Goal: Task Accomplishment & Management: Manage account settings

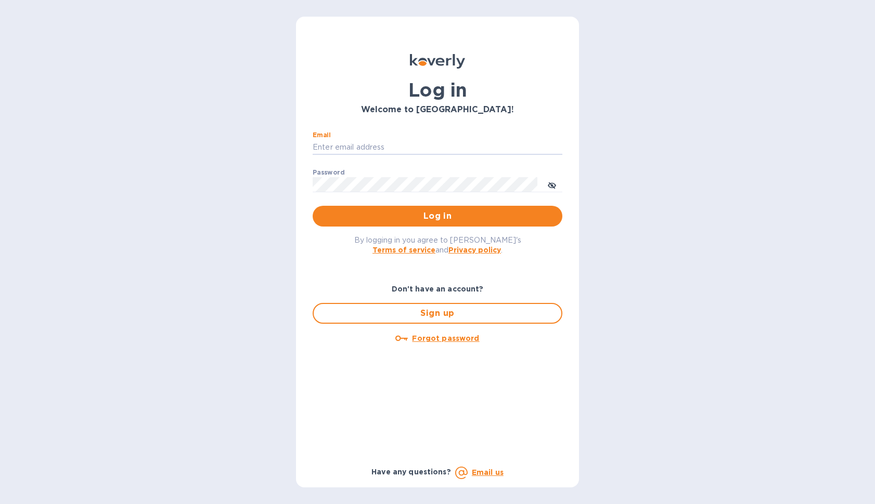
type input "[EMAIL_ADDRESS][DOMAIN_NAME]"
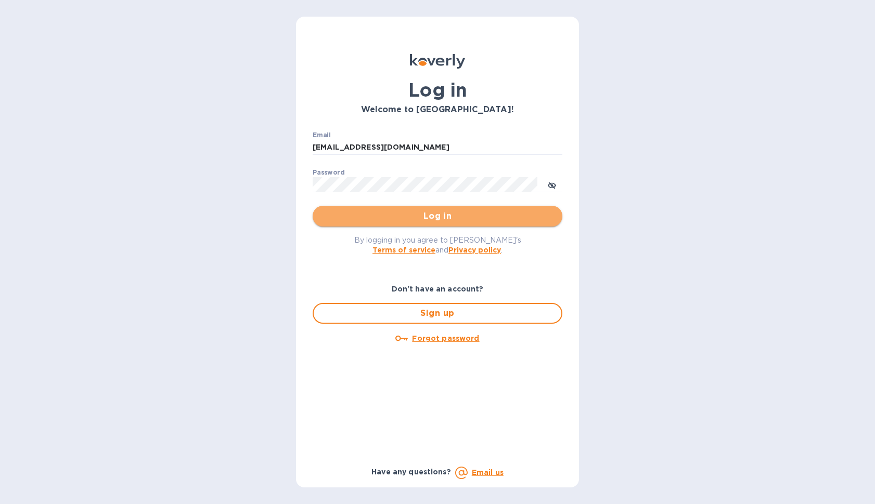
click at [450, 207] on button "Log in" at bounding box center [438, 216] width 250 height 21
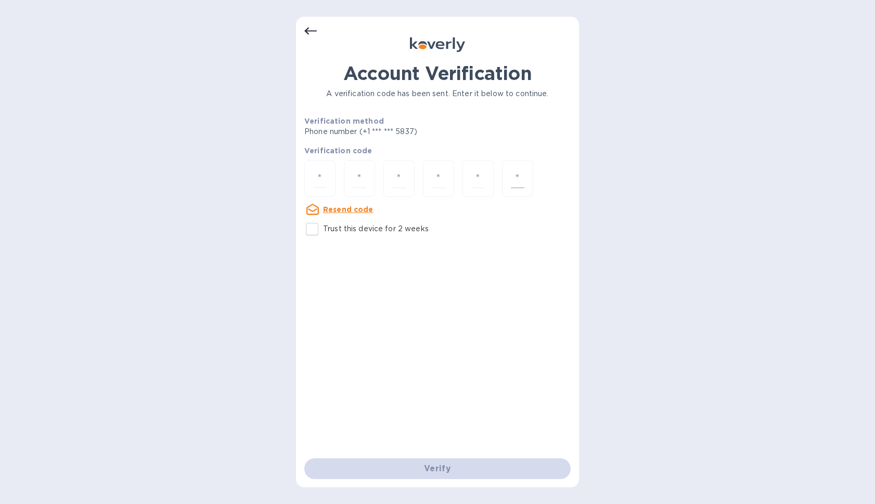
click at [522, 180] on input "number" at bounding box center [518, 178] width 14 height 19
click at [328, 179] on div at bounding box center [319, 178] width 31 height 37
type input "9"
type input "2"
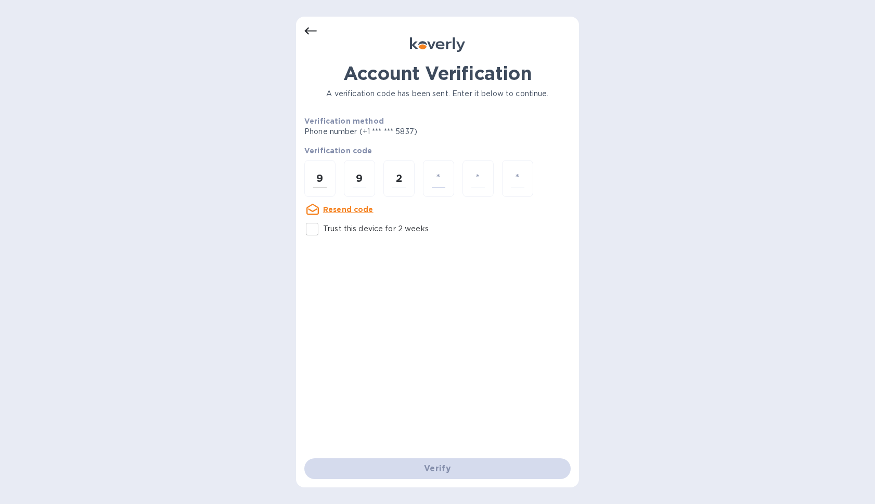
type input "7"
type input "8"
type input "6"
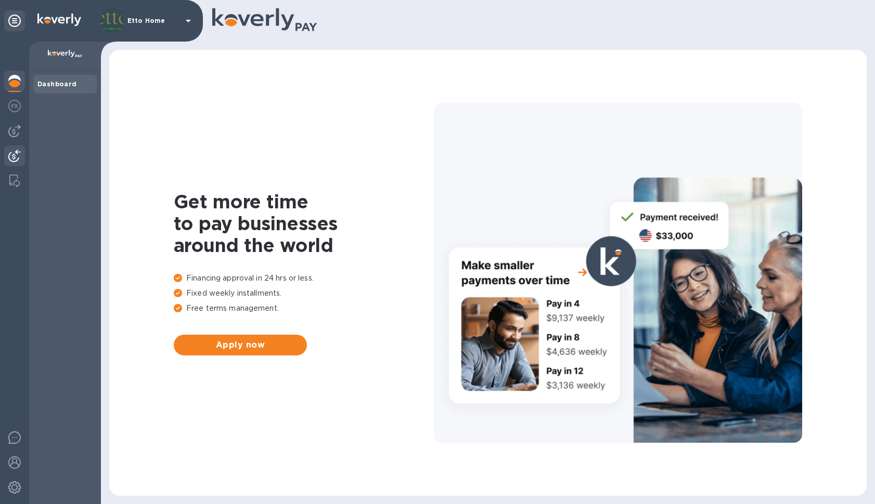
click at [14, 159] on img at bounding box center [14, 156] width 12 height 12
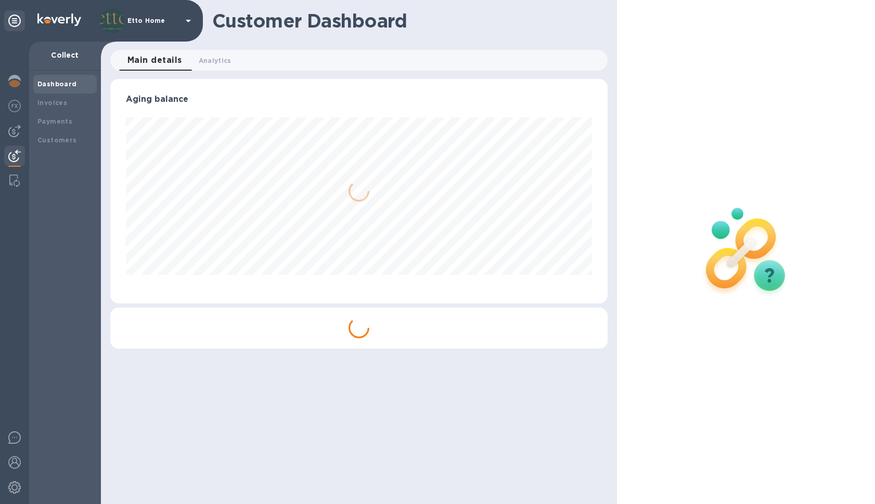
scroll to position [225, 493]
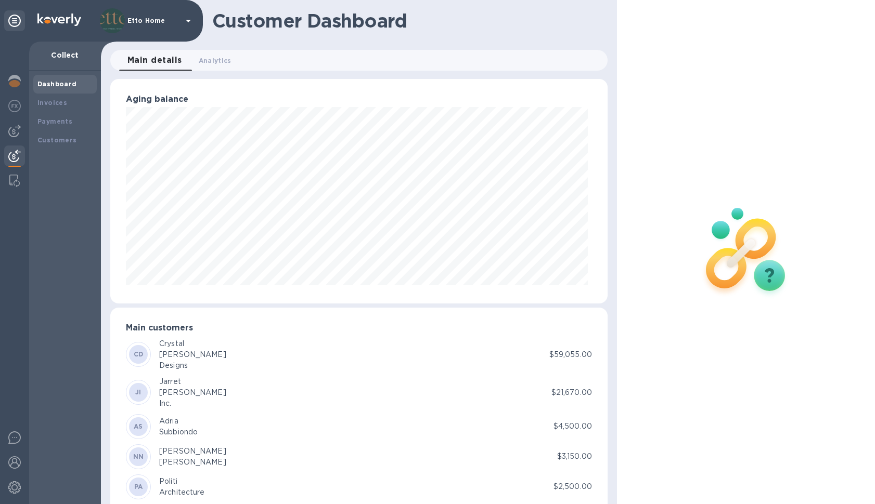
click at [14, 148] on div at bounding box center [14, 157] width 21 height 23
click at [11, 136] on img at bounding box center [14, 131] width 12 height 12
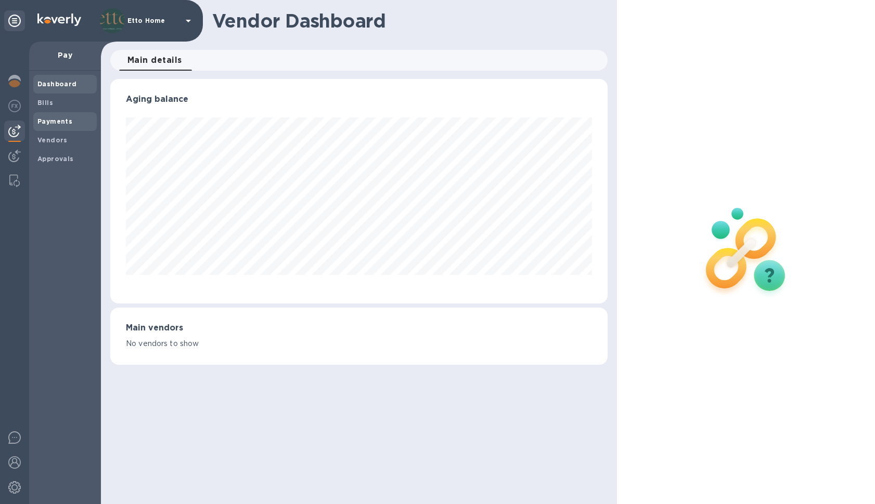
scroll to position [225, 497]
click at [18, 151] on img at bounding box center [14, 156] width 12 height 12
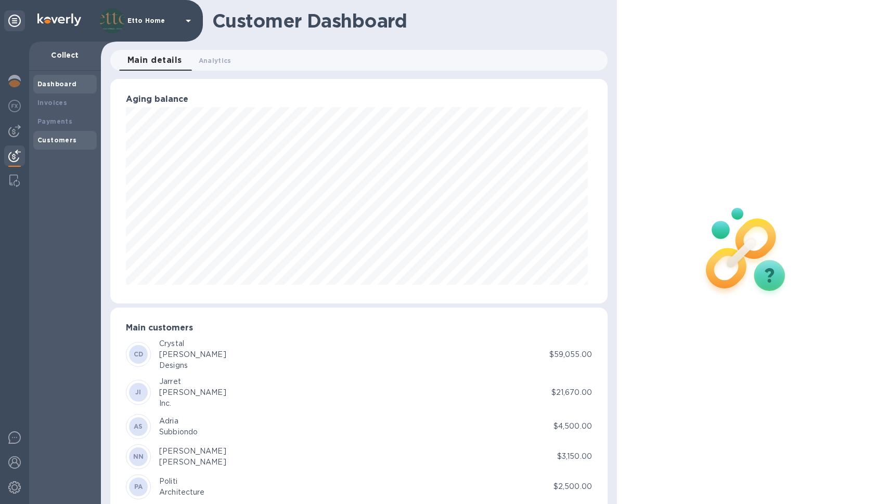
scroll to position [225, 493]
click at [70, 120] on b "Payments" at bounding box center [54, 122] width 35 height 8
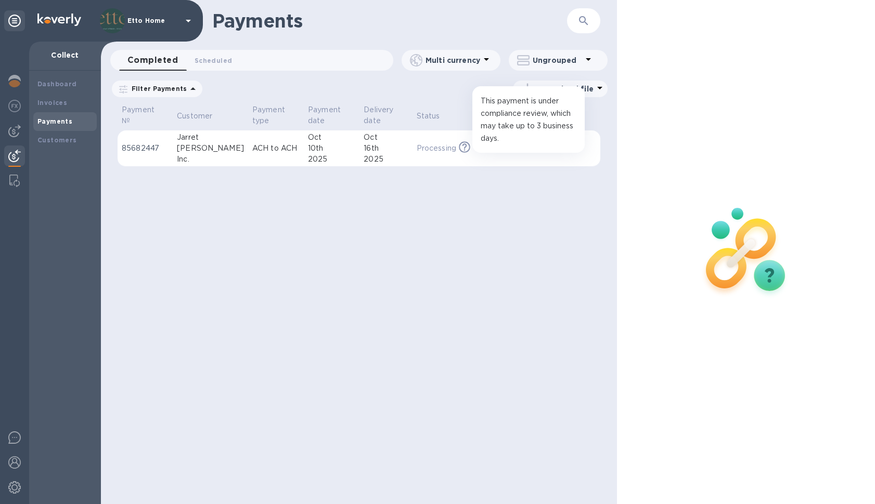
click at [460, 149] on icon at bounding box center [464, 146] width 11 height 11
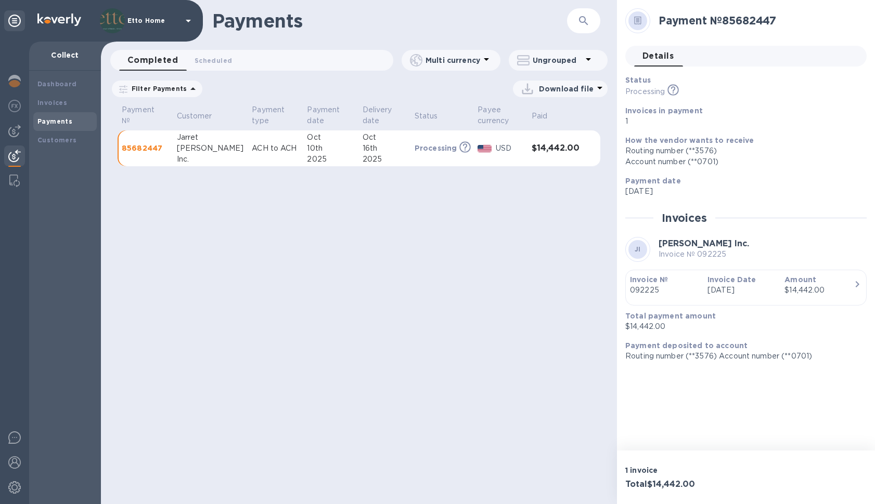
click at [443, 181] on div "Payments ​ Completed 0 Scheduled 0 Multi currency Ungrouped Filter Payments Dat…" at bounding box center [359, 252] width 516 height 504
click at [56, 99] on b "Invoices" at bounding box center [52, 103] width 30 height 8
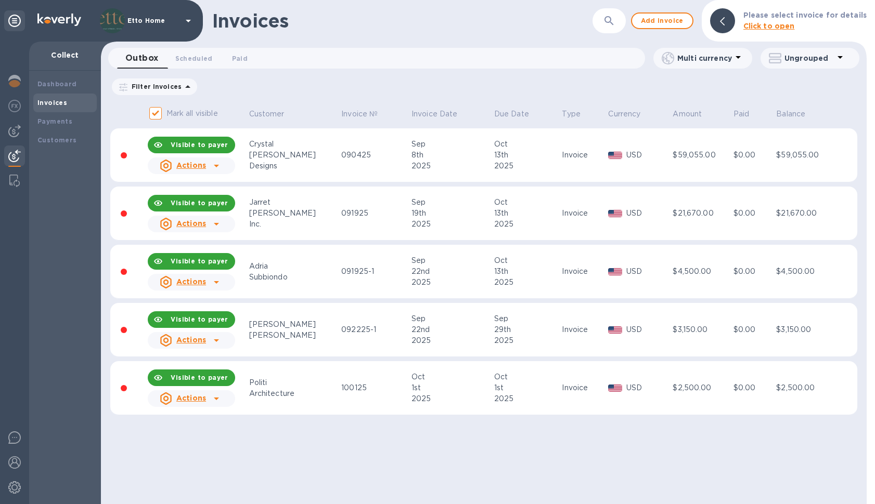
click at [209, 160] on div at bounding box center [216, 166] width 17 height 17
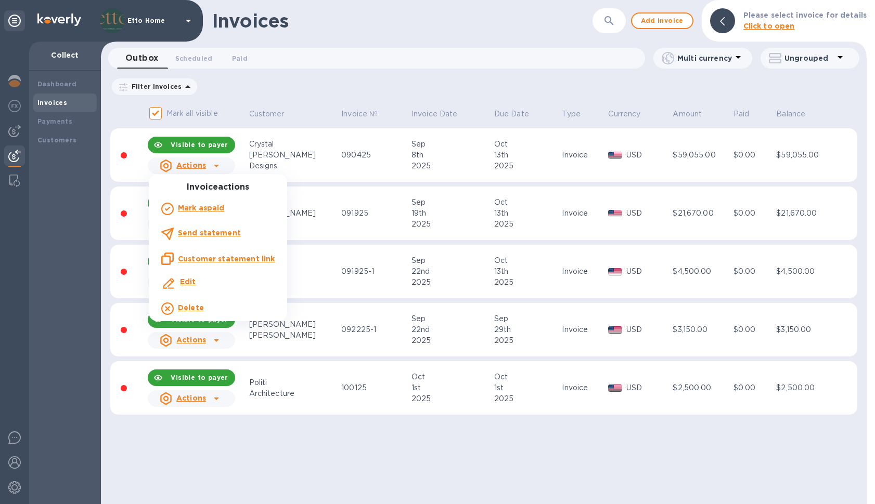
click at [199, 279] on div "Edit" at bounding box center [218, 284] width 118 height 19
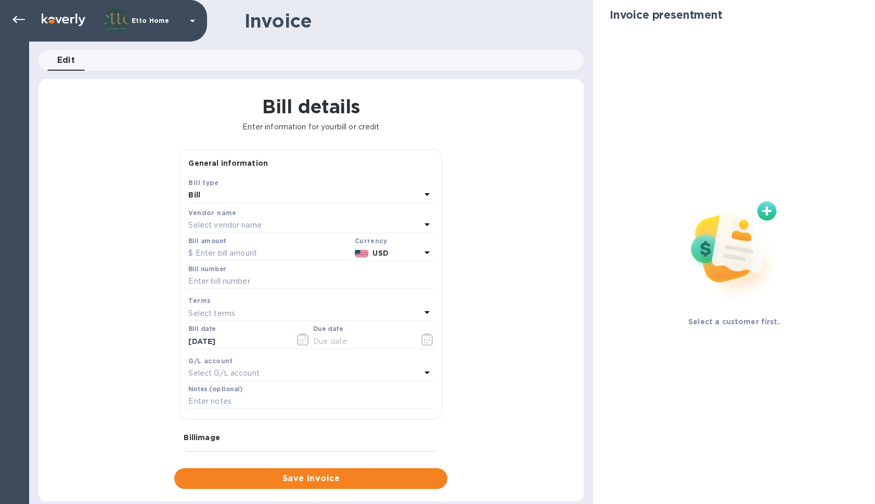
type input "09/08/2025"
type input "10/13/2025"
type input "DeBeer Residence"
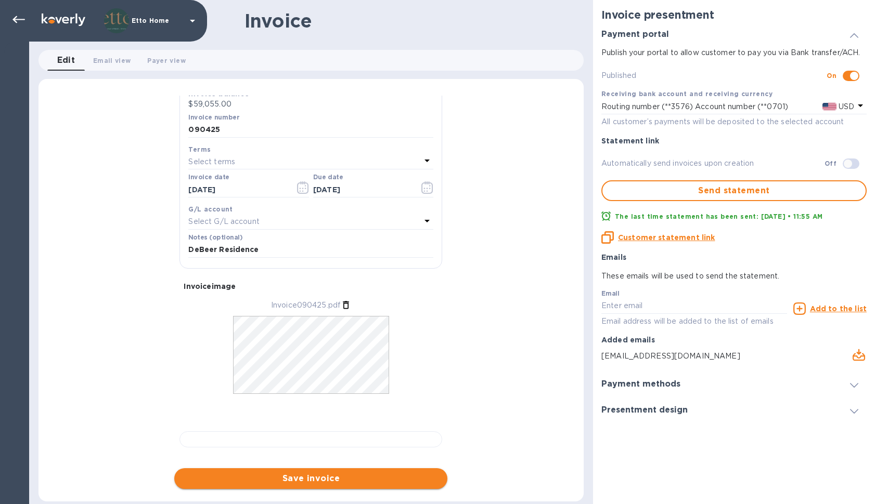
click at [361, 469] on button "Save invoice" at bounding box center [310, 479] width 273 height 21
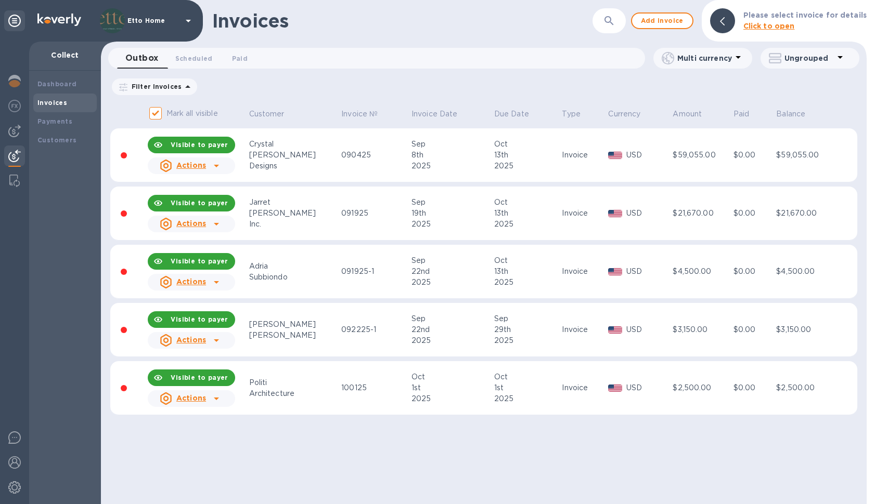
click at [214, 164] on icon at bounding box center [216, 166] width 12 height 12
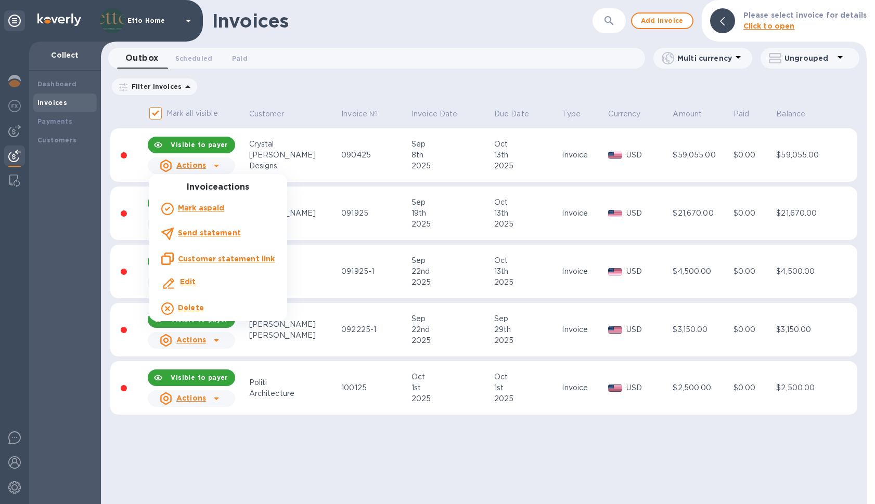
click at [191, 277] on p "Edit" at bounding box center [188, 282] width 16 height 11
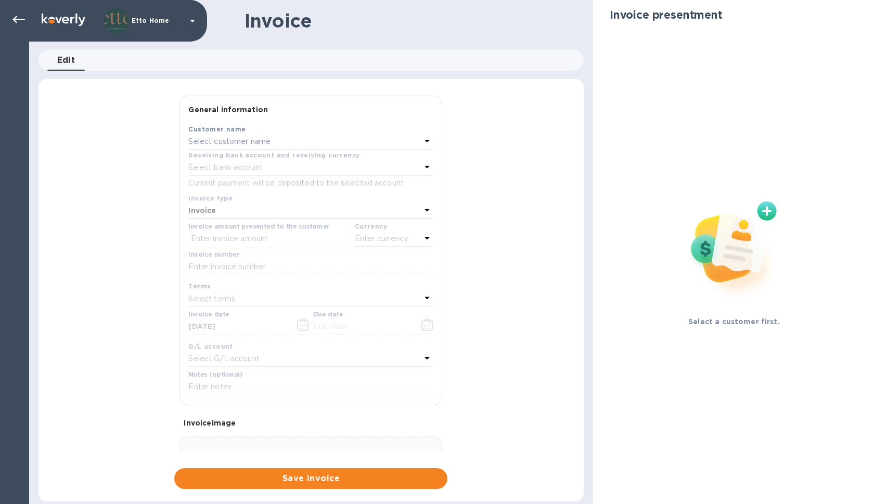
type input "09/08/2025"
type input "10/13/2025"
type input "DeBeer Residence"
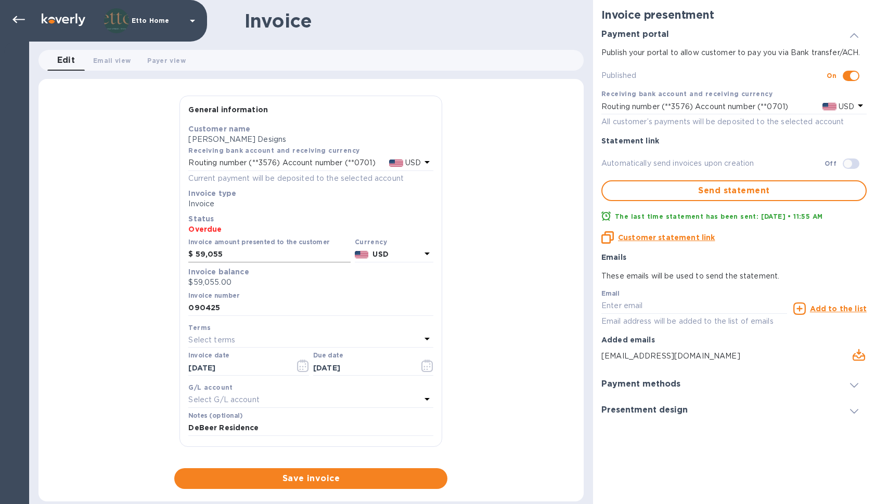
click at [241, 250] on input "59,055" at bounding box center [273, 255] width 155 height 16
drag, startPoint x: 235, startPoint y: 253, endPoint x: 197, endPoint y: 253, distance: 37.4
click at [197, 253] on input "59,055" at bounding box center [273, 255] width 155 height 16
type input "60,305"
click at [476, 302] on div "General information Save Customer name Crystal Sinclair Designs Receiving bank …" at bounding box center [310, 293] width 545 height 394
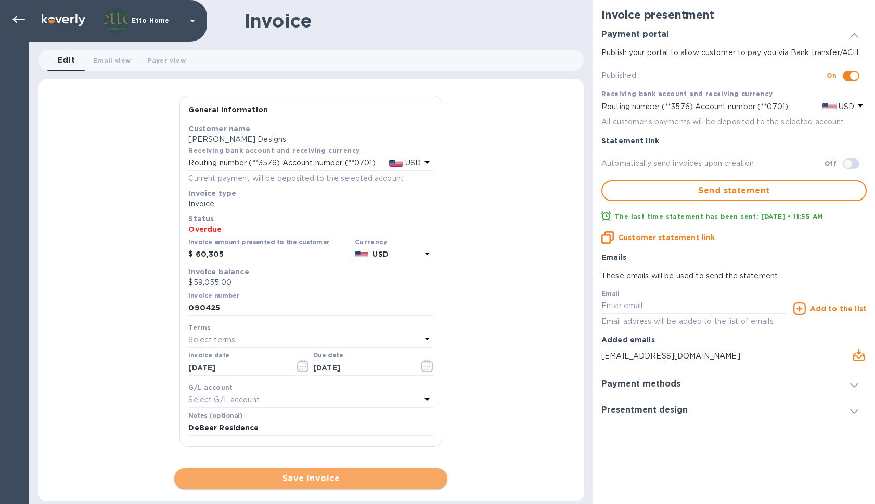
click at [368, 477] on span "Save invoice" at bounding box center [311, 479] width 256 height 12
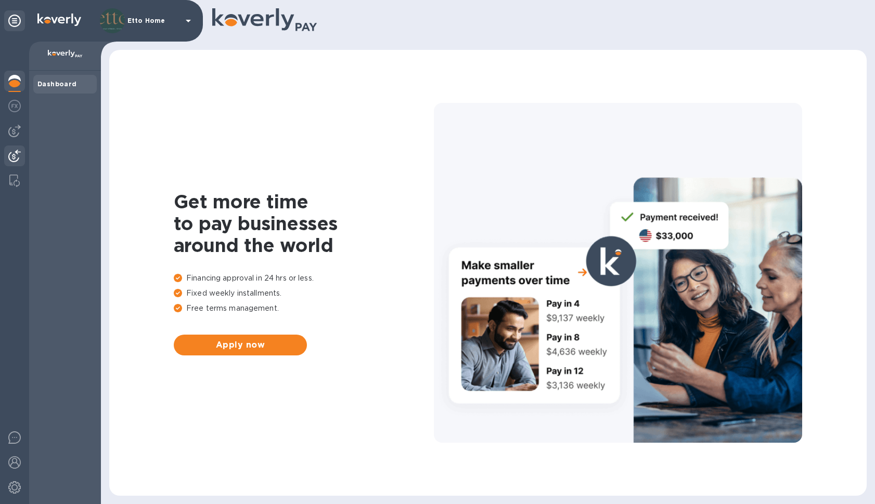
click at [15, 153] on img at bounding box center [14, 156] width 12 height 12
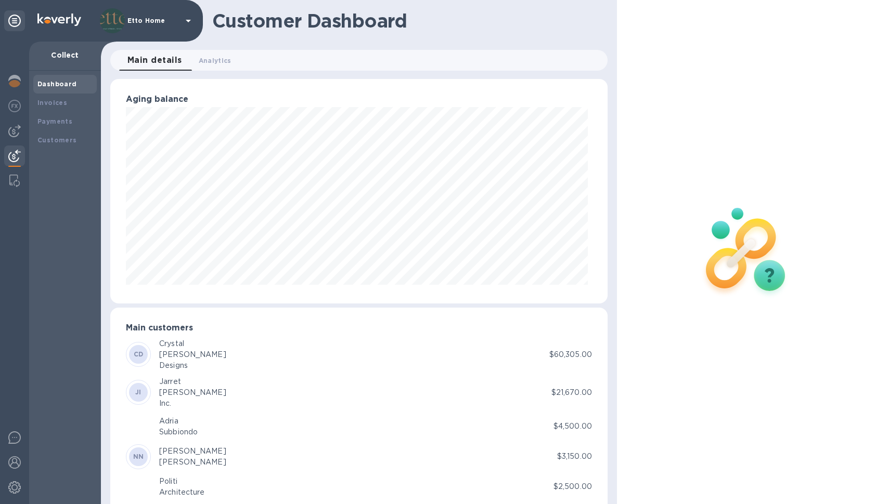
scroll to position [519800, 519532]
click at [59, 119] on b "Payments" at bounding box center [54, 122] width 35 height 8
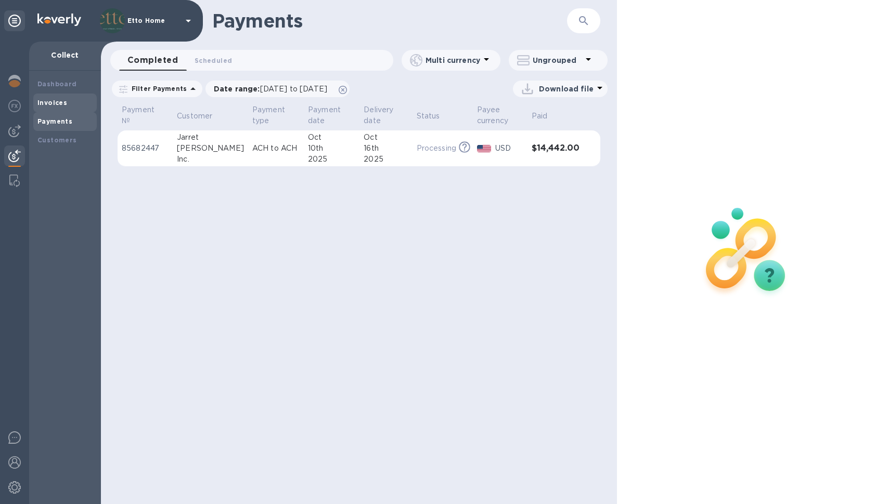
click at [53, 108] on div "Invoices" at bounding box center [64, 103] width 63 height 19
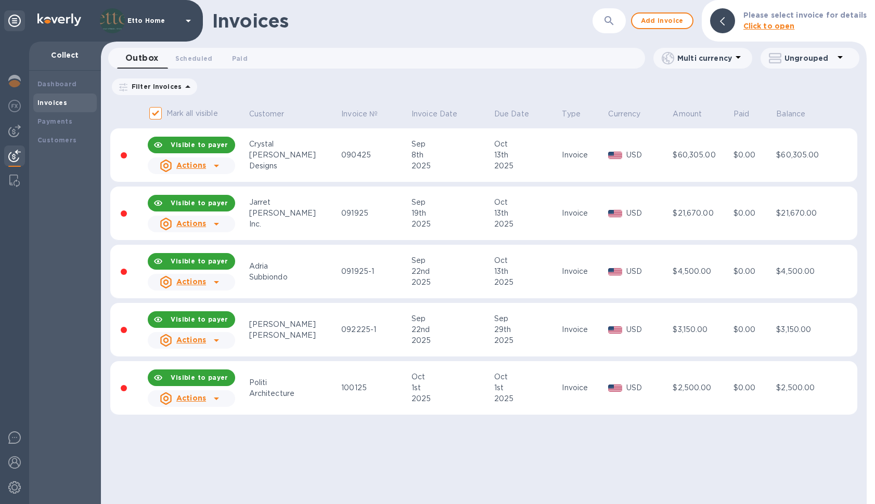
click at [226, 163] on div "Actions" at bounding box center [192, 165] width 92 height 21
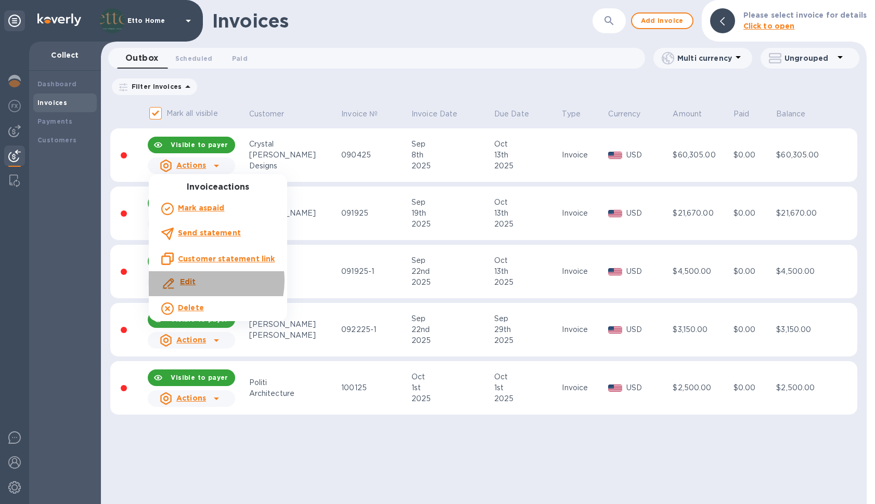
click at [199, 280] on div "Edit" at bounding box center [218, 284] width 118 height 19
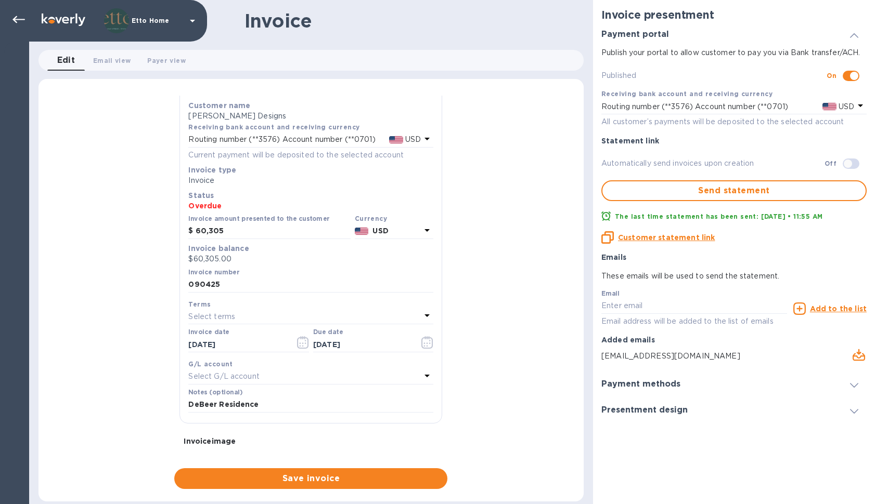
scroll to position [29, 0]
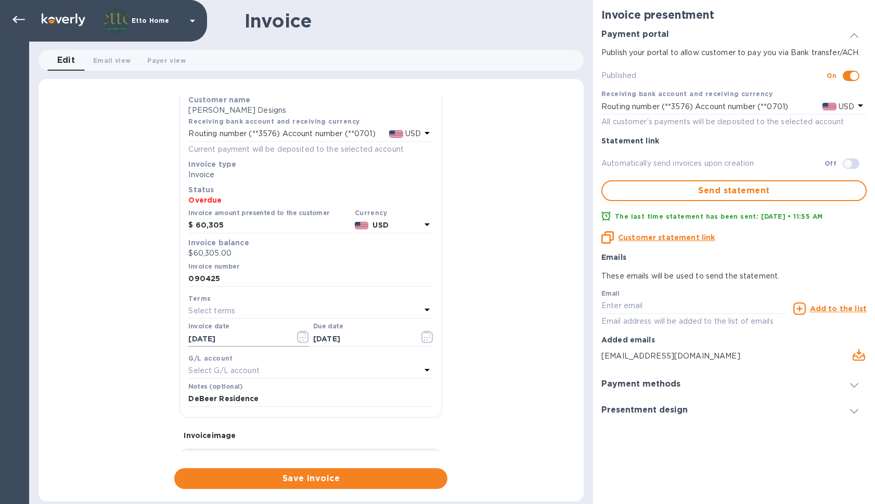
click at [301, 340] on icon "button" at bounding box center [303, 337] width 12 height 12
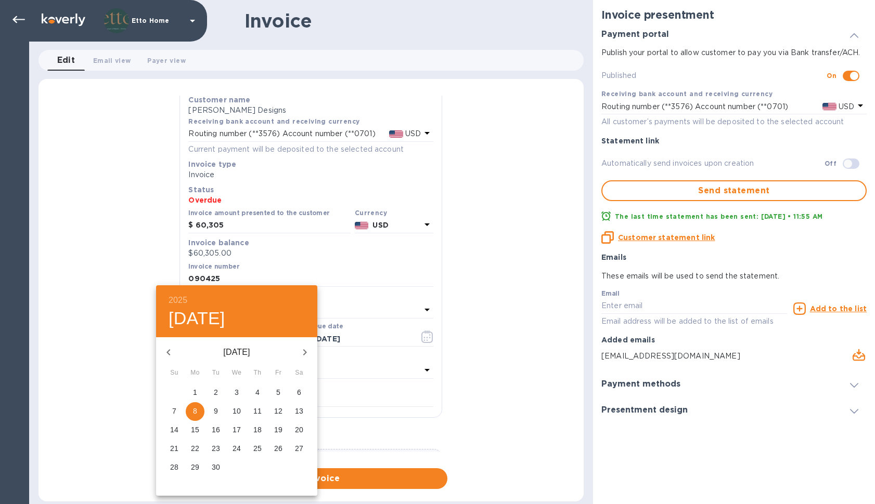
scroll to position [0, 0]
click at [336, 236] on div at bounding box center [437, 252] width 875 height 504
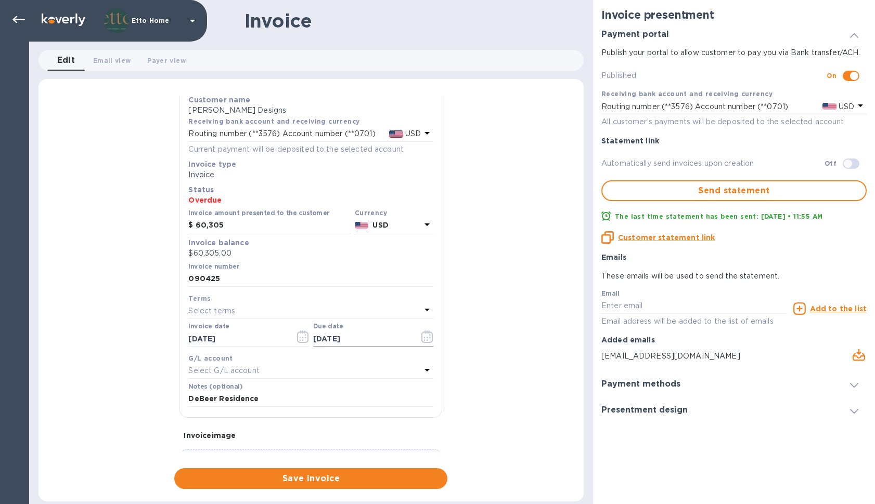
click at [343, 340] on input "10/13/2025" at bounding box center [362, 339] width 98 height 16
click at [261, 340] on input "09/08/2025" at bounding box center [237, 339] width 98 height 16
click at [297, 339] on icon "button" at bounding box center [302, 337] width 11 height 12
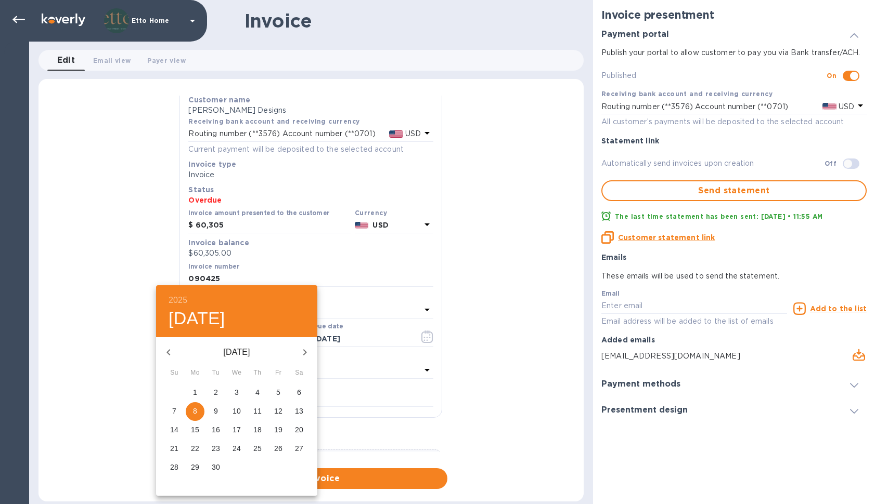
click at [374, 333] on div at bounding box center [437, 252] width 875 height 504
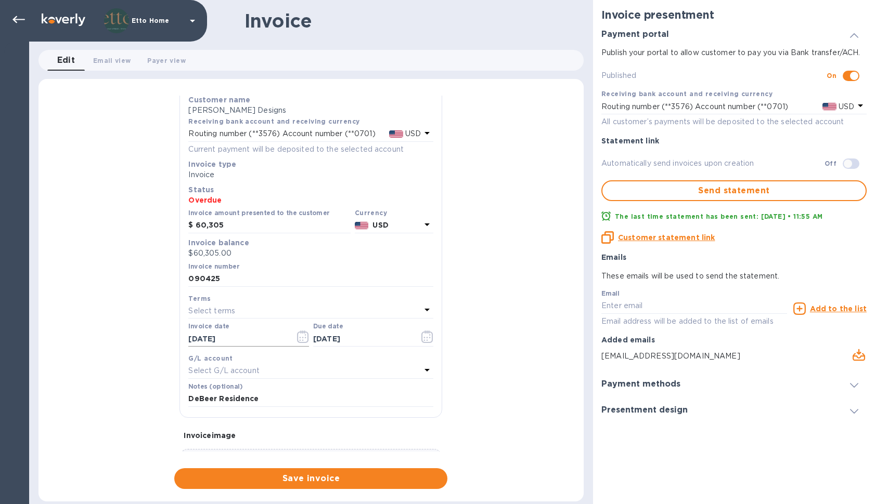
click at [266, 337] on input "09/08/2025" at bounding box center [237, 339] width 98 height 16
click at [297, 337] on icon "button" at bounding box center [303, 337] width 12 height 12
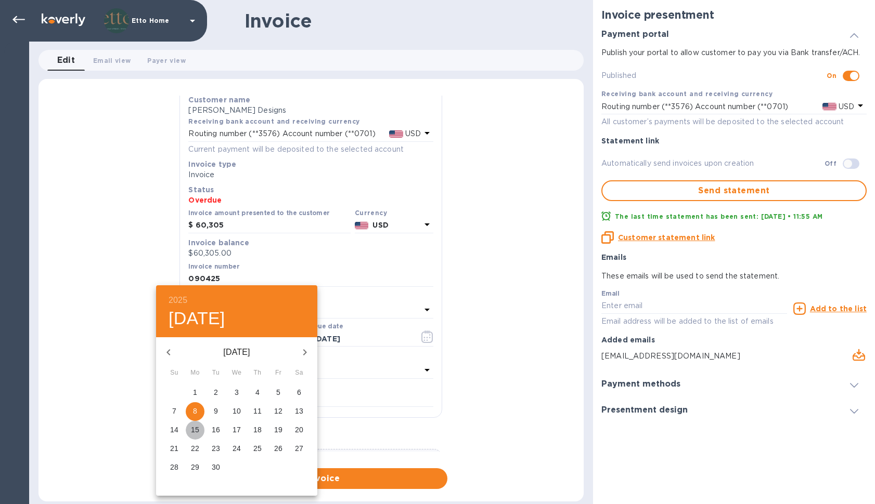
click at [197, 431] on p "15" at bounding box center [195, 430] width 8 height 10
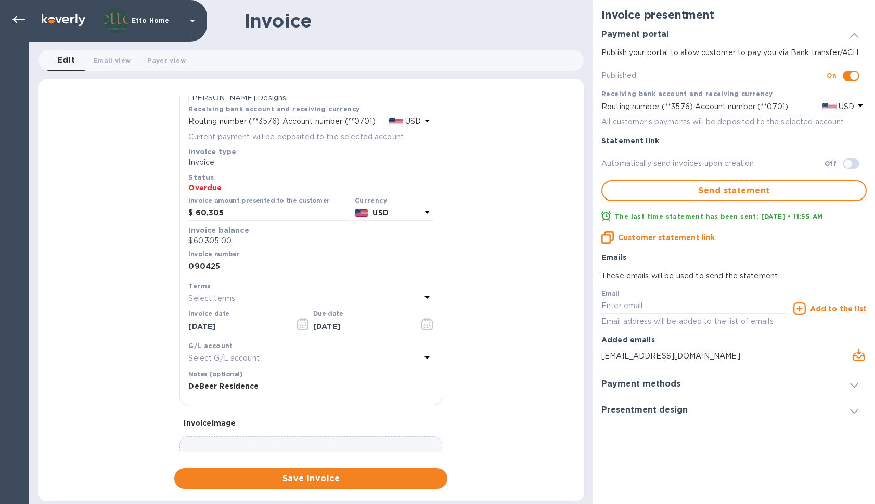
scroll to position [42, 0]
click at [246, 325] on input "09/15/2025" at bounding box center [237, 326] width 98 height 16
click at [233, 331] on input "09/15/2025" at bounding box center [237, 326] width 98 height 16
click at [233, 330] on input "09/15/2025" at bounding box center [237, 326] width 98 height 16
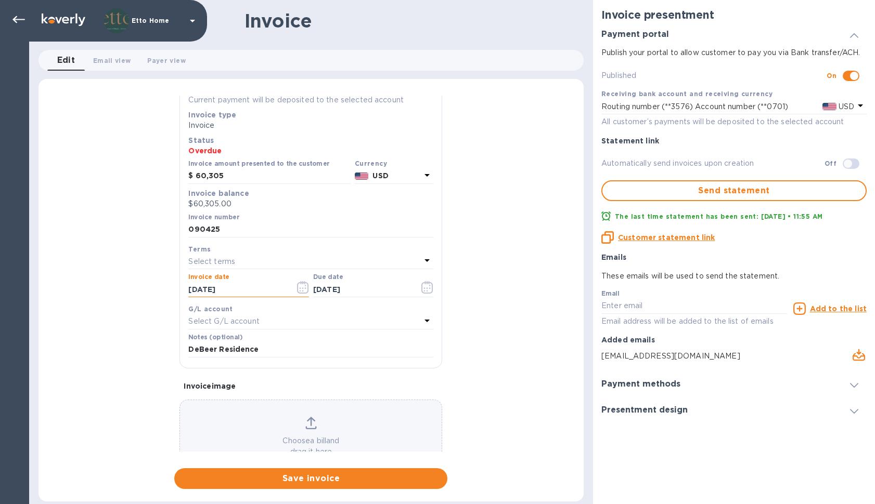
scroll to position [86, 0]
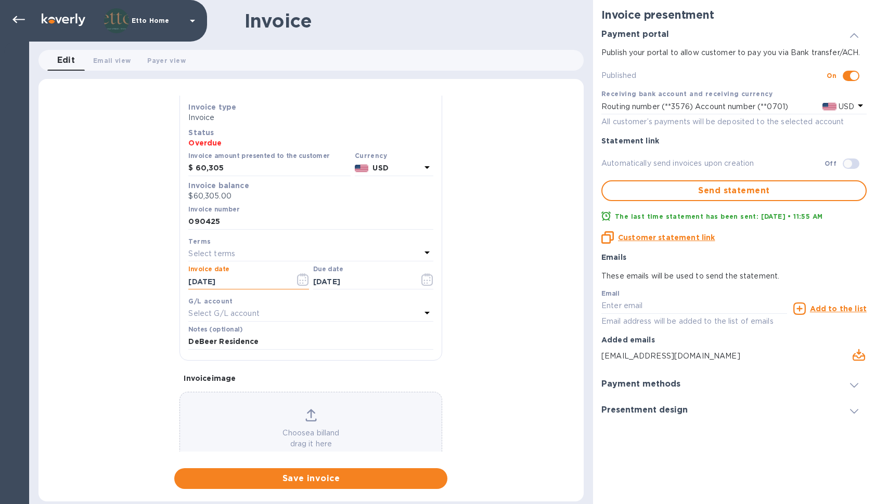
click at [240, 283] on input "09/15/2025" at bounding box center [237, 282] width 98 height 16
click at [297, 282] on icon "button" at bounding box center [303, 280] width 12 height 12
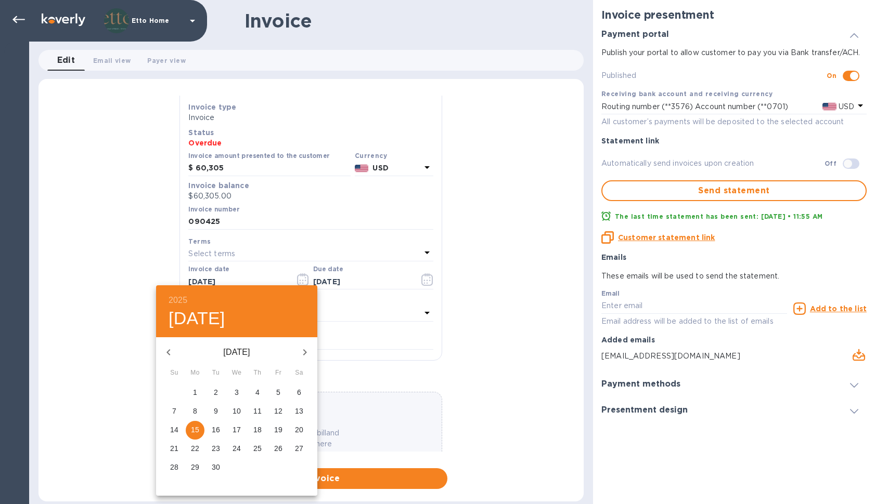
click at [300, 353] on icon "button" at bounding box center [304, 352] width 12 height 12
click at [236, 429] on p "15" at bounding box center [236, 430] width 8 height 10
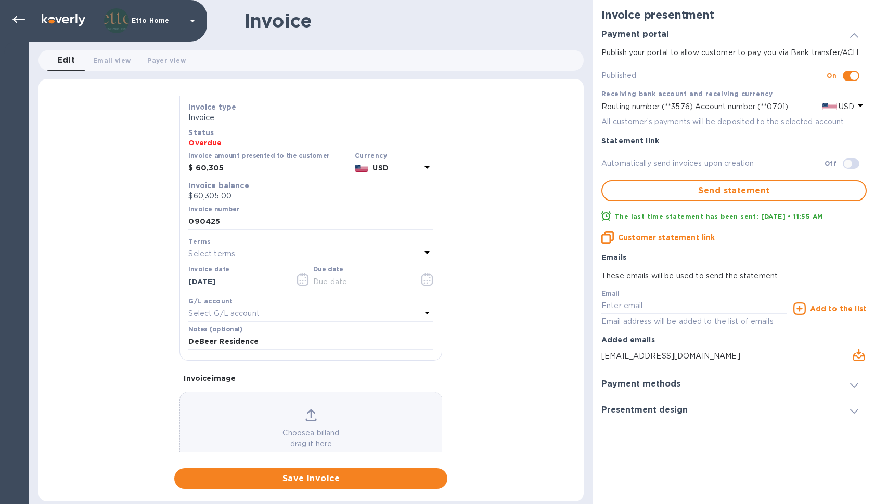
type input "10/15/2025"
click at [422, 279] on icon "button" at bounding box center [427, 280] width 12 height 12
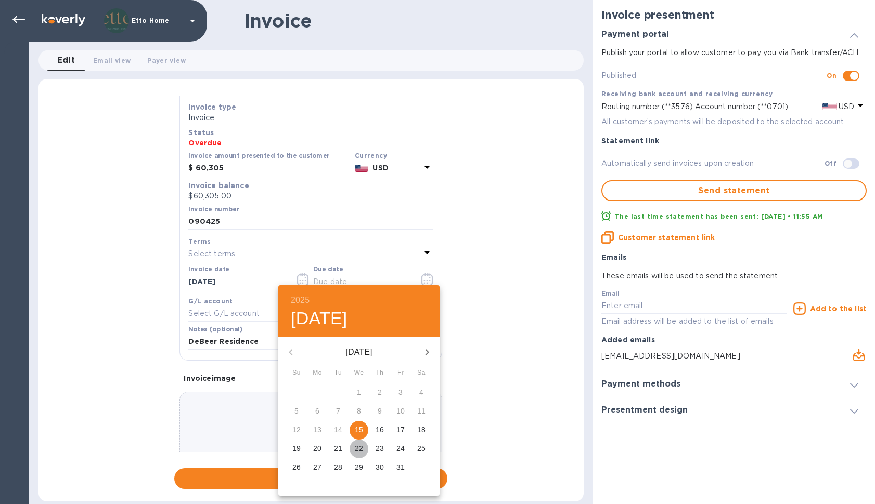
click at [359, 447] on p "22" at bounding box center [359, 449] width 8 height 10
type input "10/22/2025"
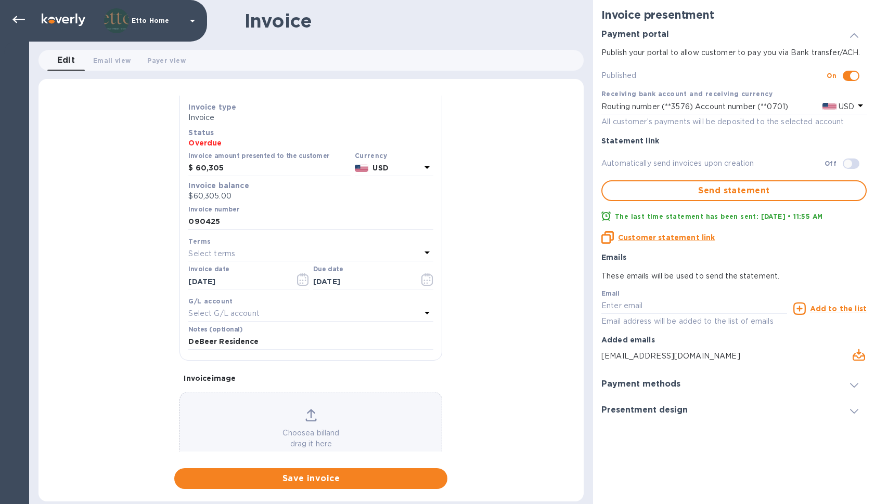
click at [471, 333] on div "General information Save Customer name Crystal Sinclair Designs Receiving bank …" at bounding box center [310, 293] width 545 height 394
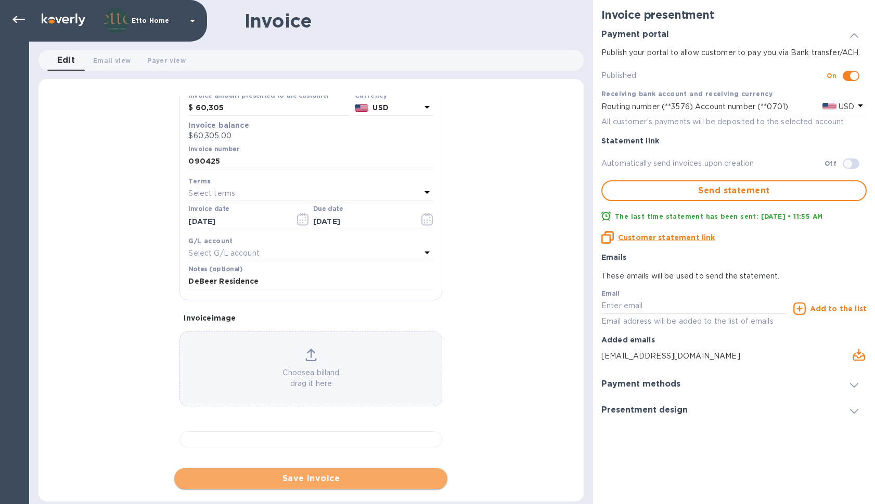
click at [385, 476] on span "Save invoice" at bounding box center [311, 479] width 256 height 12
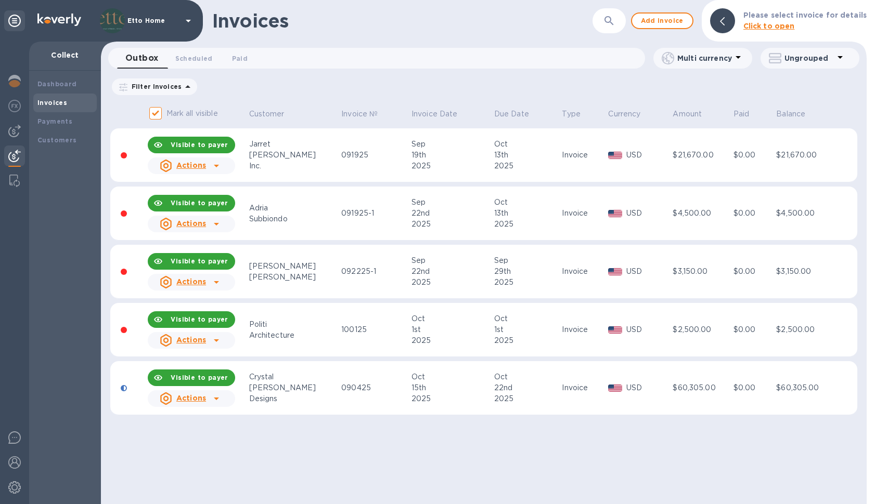
click at [206, 169] on u "Actions" at bounding box center [191, 165] width 30 height 8
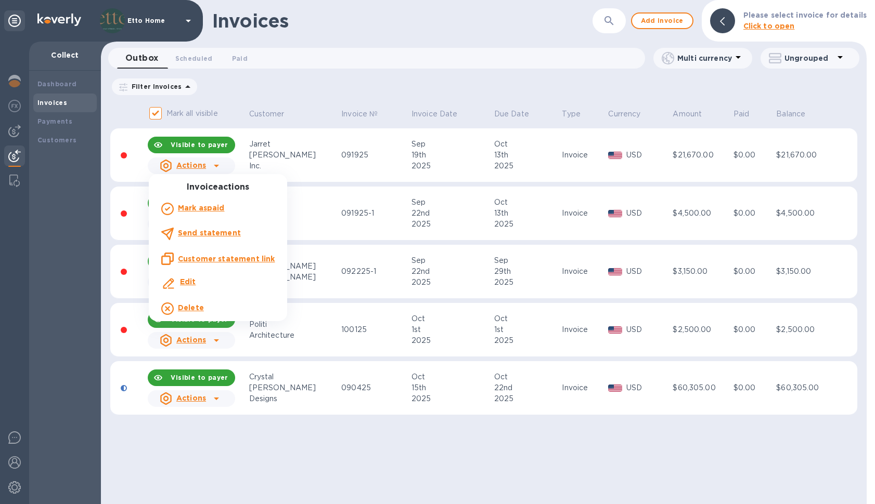
click at [234, 159] on div at bounding box center [437, 252] width 875 height 504
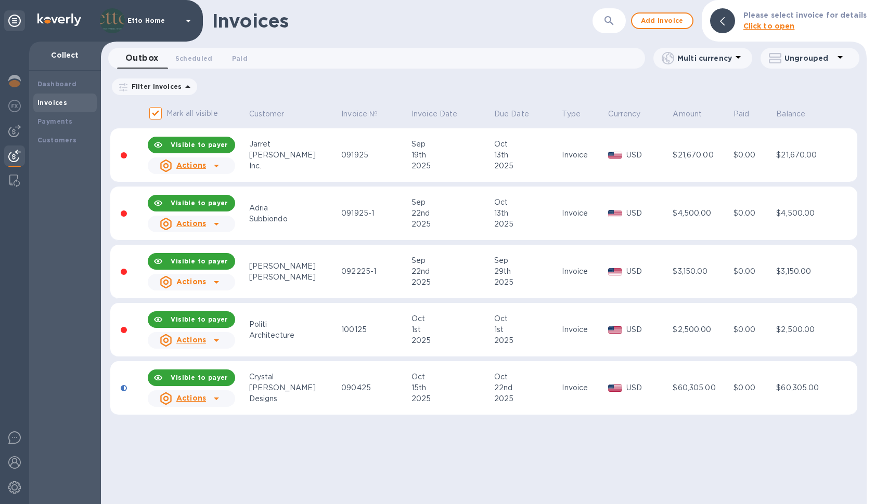
click at [215, 164] on icon at bounding box center [216, 166] width 12 height 12
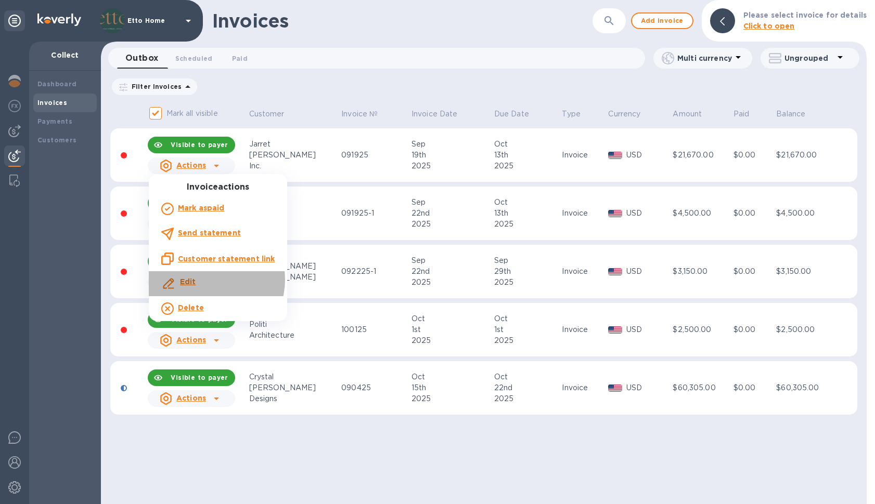
click at [208, 280] on div "Edit" at bounding box center [218, 284] width 118 height 19
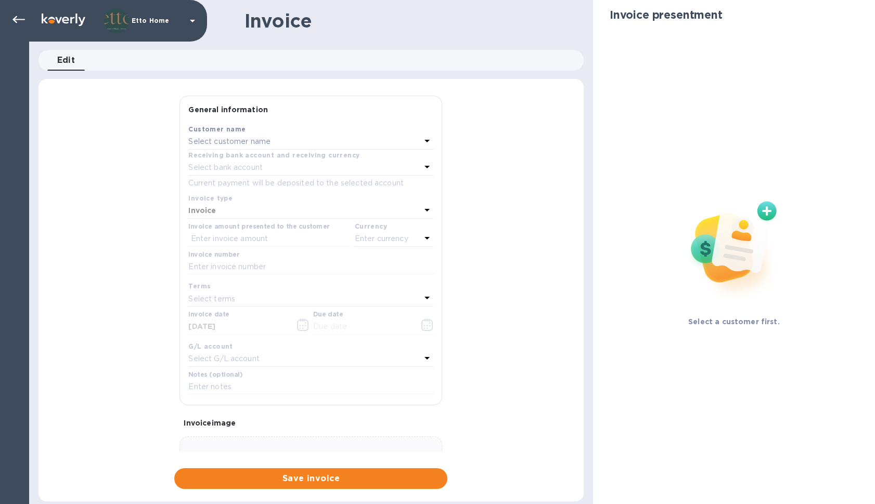
type input "09/19/2025"
type input "10/13/2025"
type input "Subbiondo Residence - Deposit Invoice"
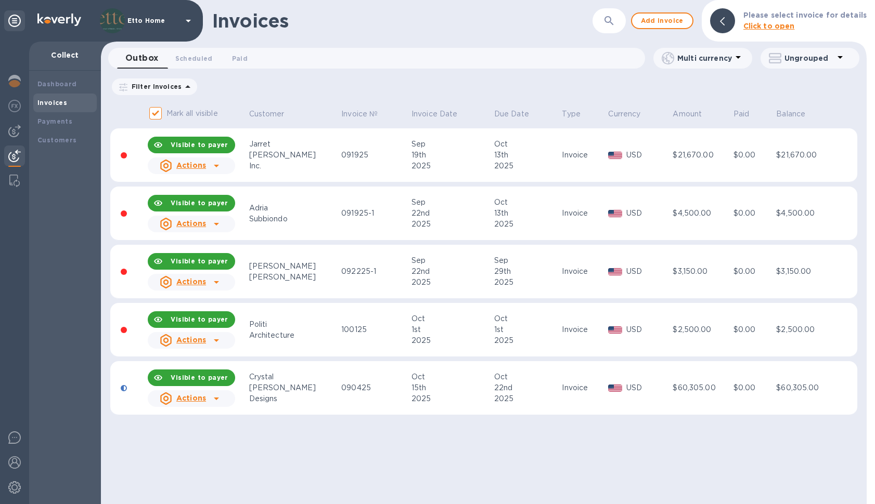
click at [264, 396] on div "Designs" at bounding box center [293, 399] width 89 height 11
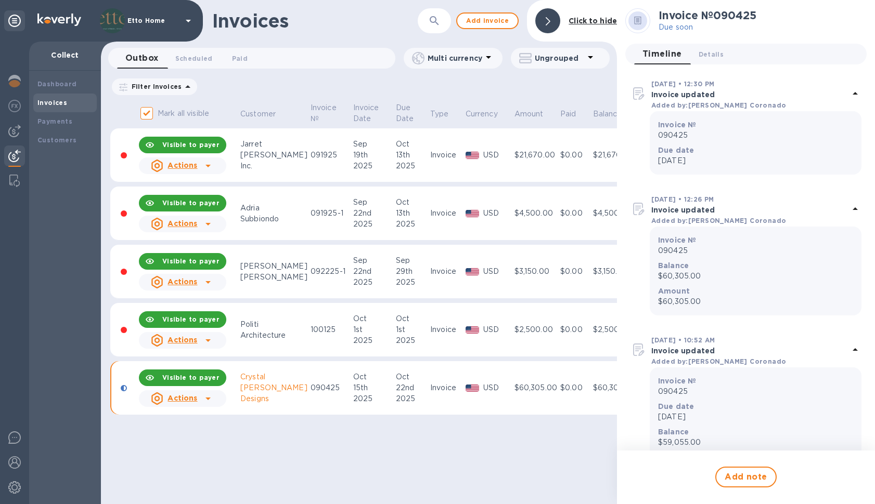
click at [264, 396] on div "Designs" at bounding box center [273, 399] width 67 height 11
click at [213, 398] on icon at bounding box center [208, 399] width 12 height 12
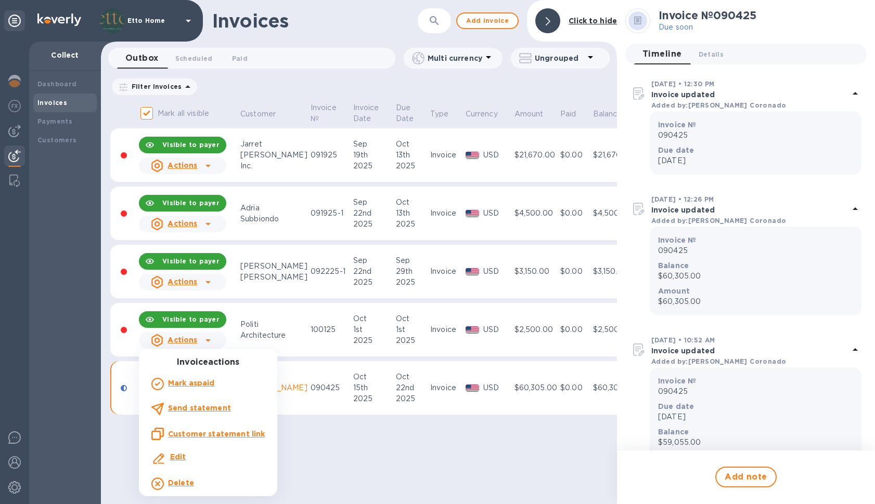
click at [203, 438] on p "Customer statement link" at bounding box center [216, 434] width 97 height 10
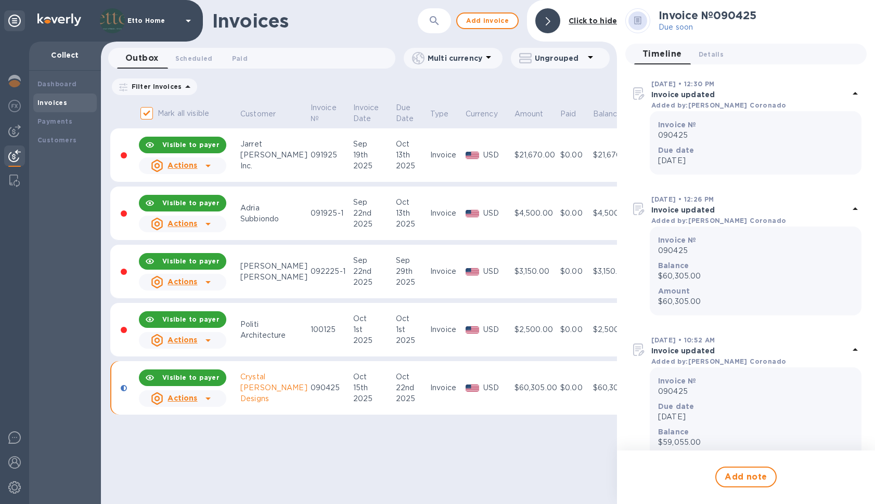
click at [193, 373] on div "Visible to payer" at bounding box center [191, 378] width 66 height 19
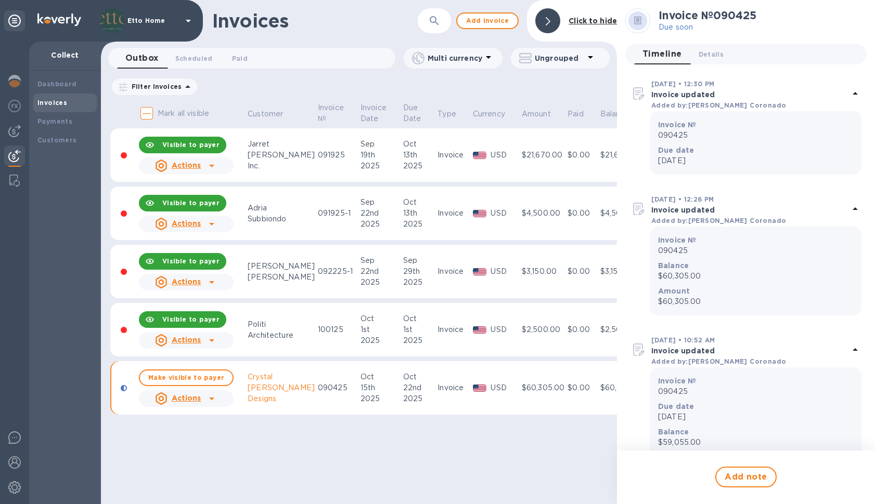
click at [194, 400] on u "Actions" at bounding box center [187, 398] width 30 height 8
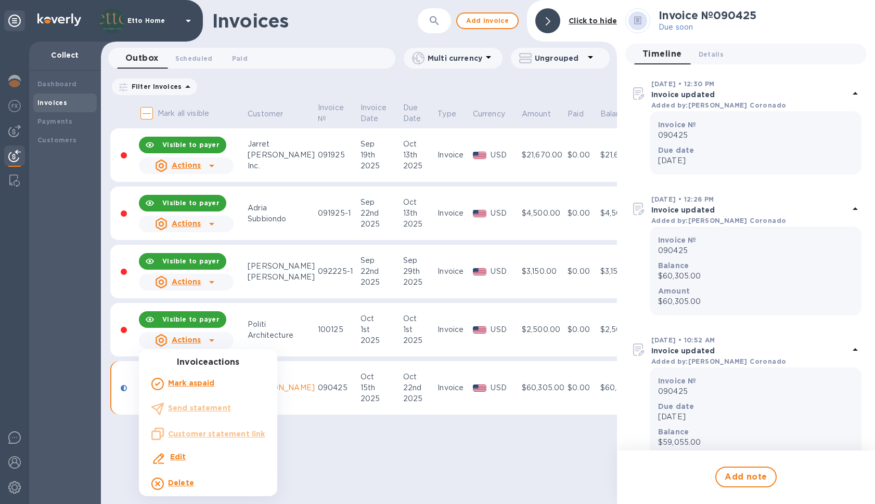
click at [343, 458] on div at bounding box center [437, 252] width 875 height 504
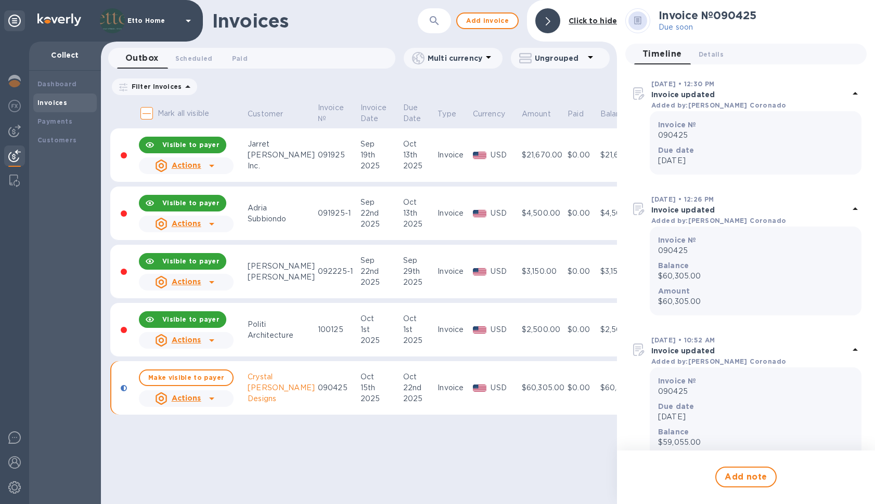
click at [291, 399] on div "Designs" at bounding box center [281, 399] width 67 height 11
click at [205, 375] on span "Make visible to payer" at bounding box center [186, 377] width 76 height 7
checkbox input "true"
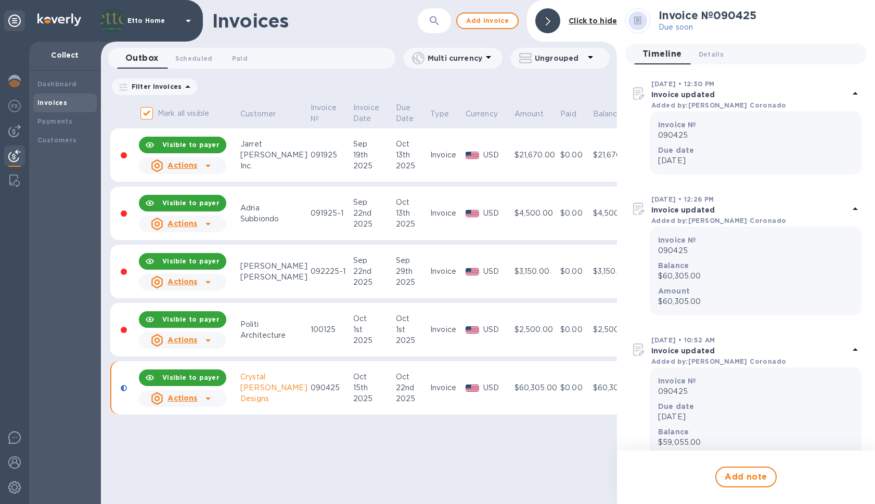
click at [205, 397] on icon at bounding box center [208, 399] width 12 height 12
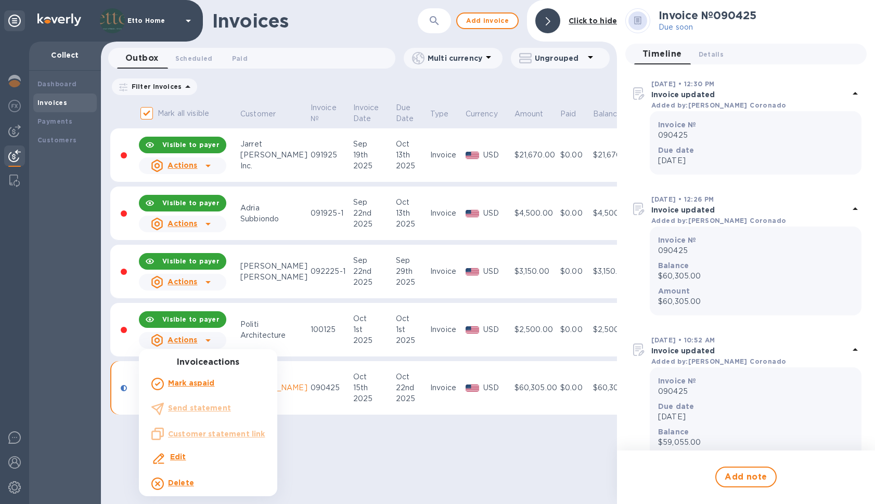
click at [184, 457] on b "Edit" at bounding box center [178, 457] width 16 height 8
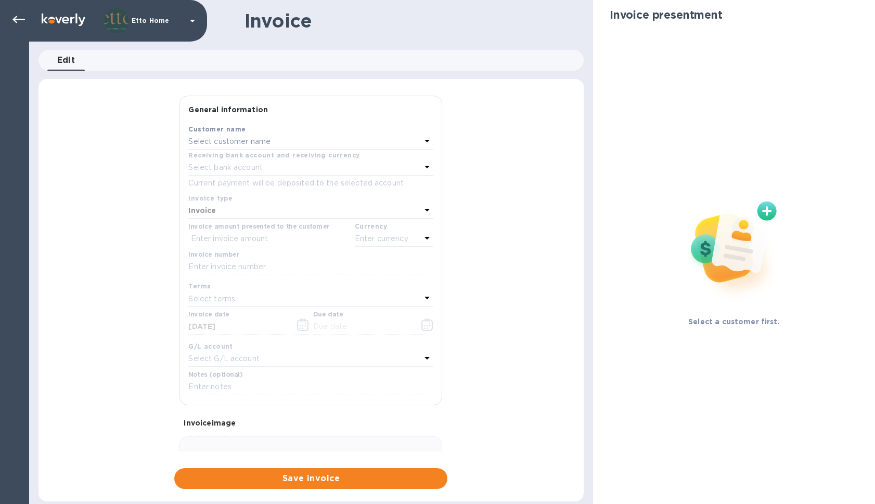
type input "10/22/2025"
type input "DeBeer Residence"
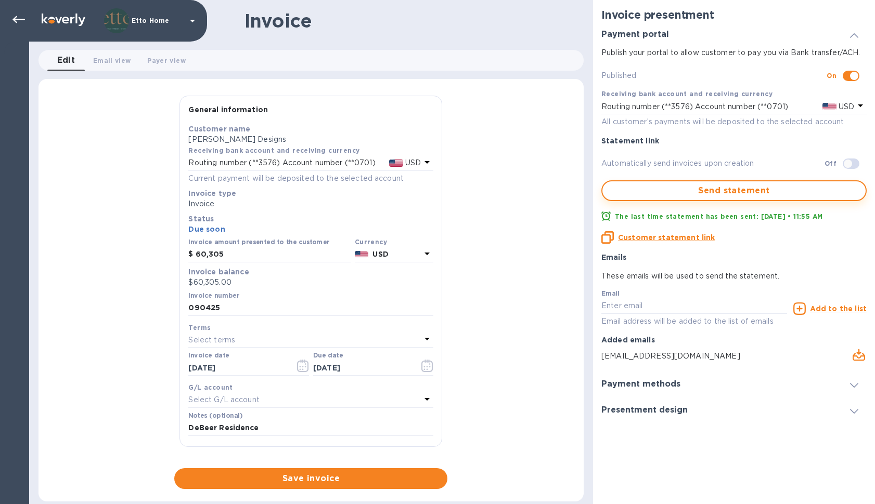
click at [721, 187] on span "Send statement" at bounding box center [734, 191] width 246 height 12
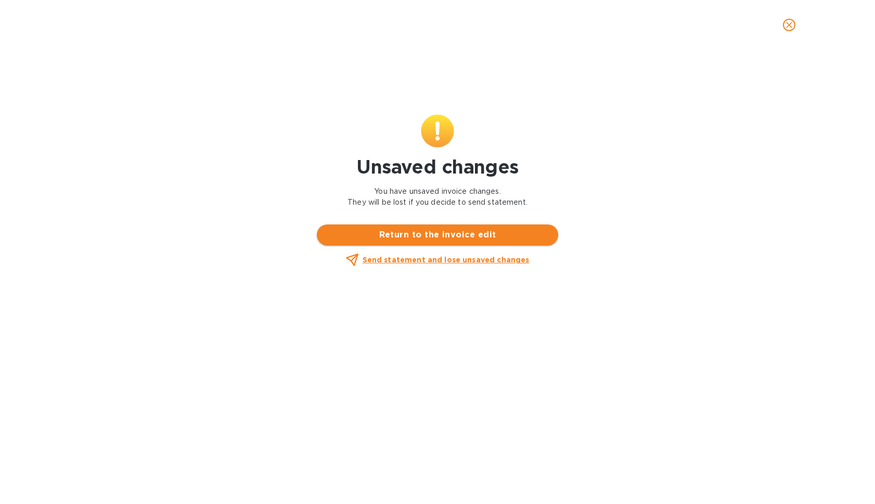
click at [531, 235] on span "Return to the invoice edit" at bounding box center [437, 235] width 225 height 12
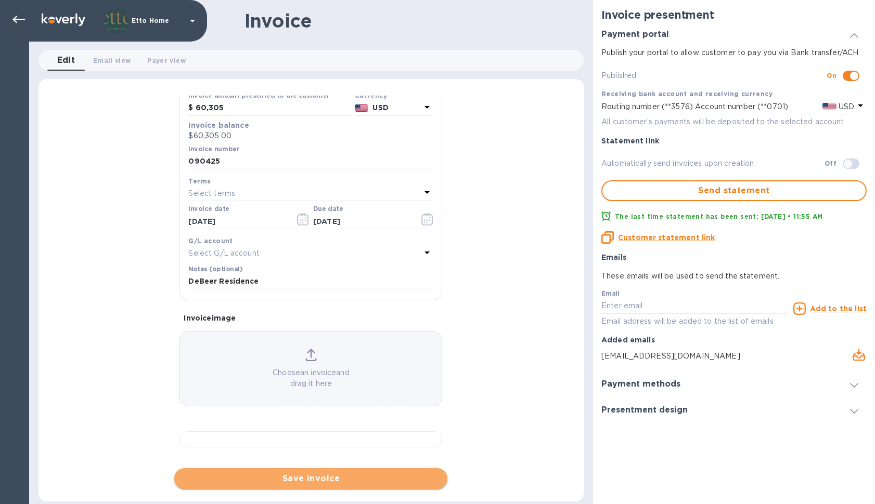
click at [359, 469] on button "Save invoice" at bounding box center [310, 479] width 273 height 21
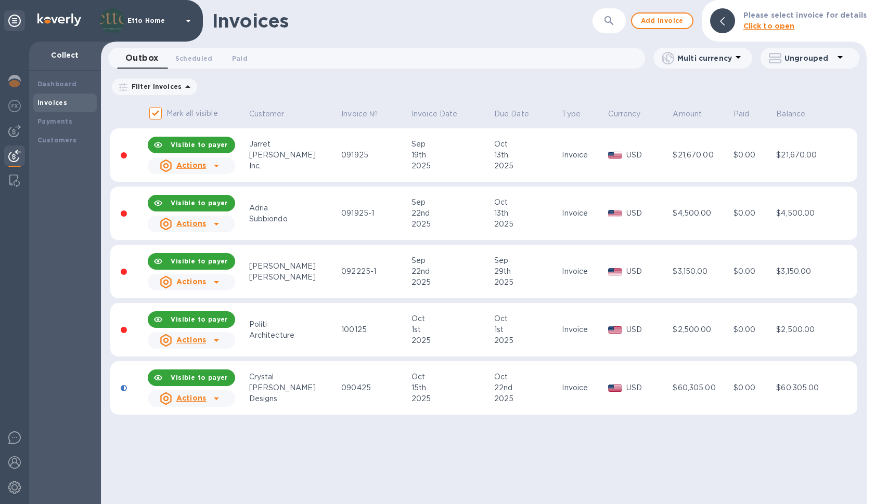
click at [224, 397] on div at bounding box center [216, 399] width 17 height 17
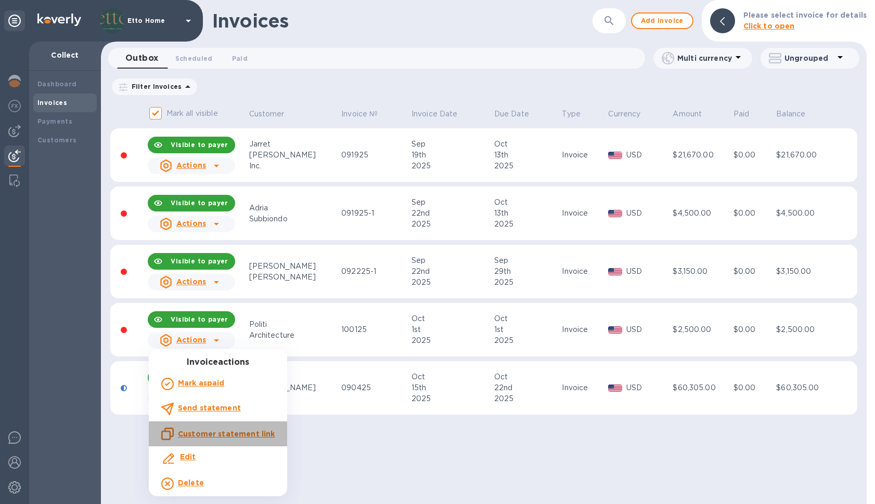
click at [224, 435] on u "Customer statement link" at bounding box center [226, 434] width 97 height 8
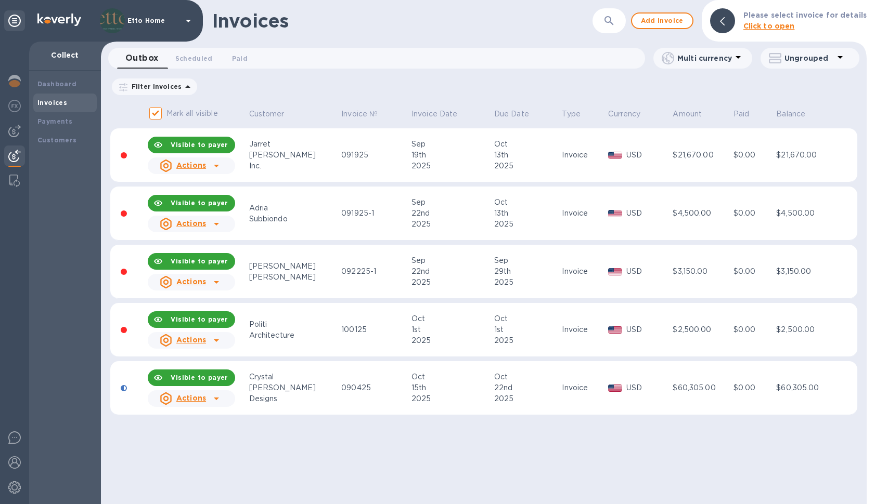
click at [207, 397] on div "Actions" at bounding box center [183, 399] width 50 height 17
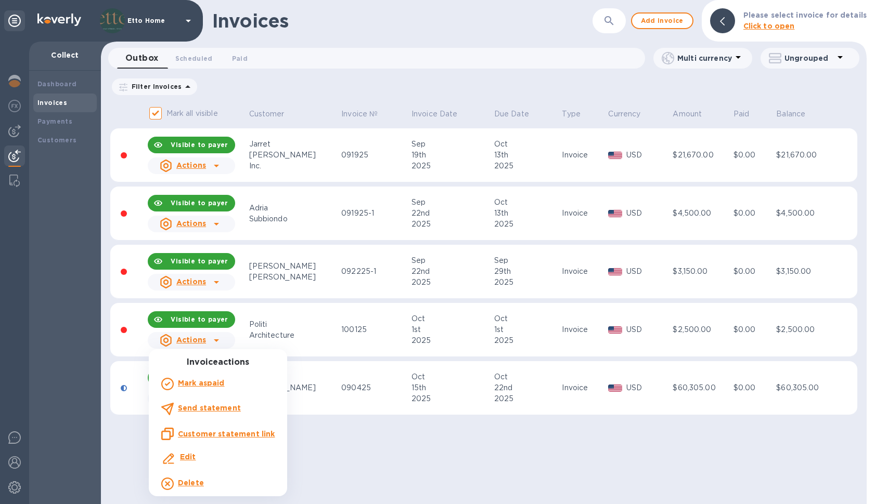
click at [190, 456] on b "Edit" at bounding box center [188, 457] width 16 height 8
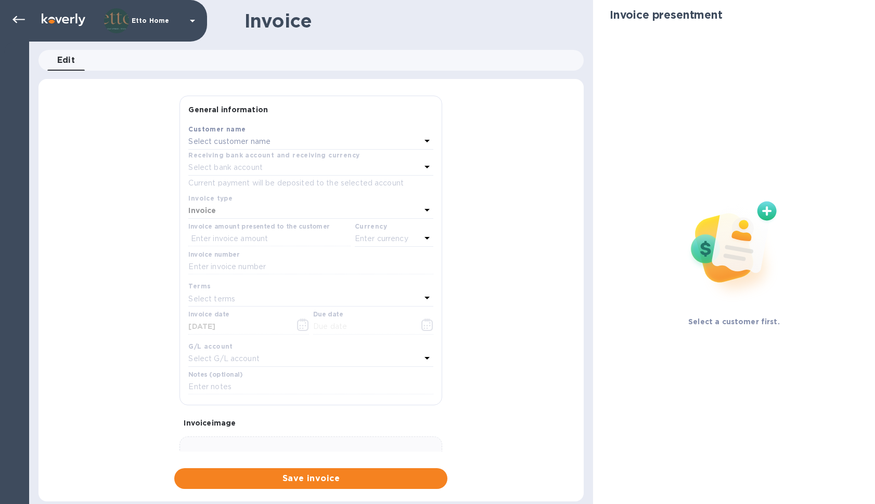
type input "10/22/2025"
type input "DeBeer Residence"
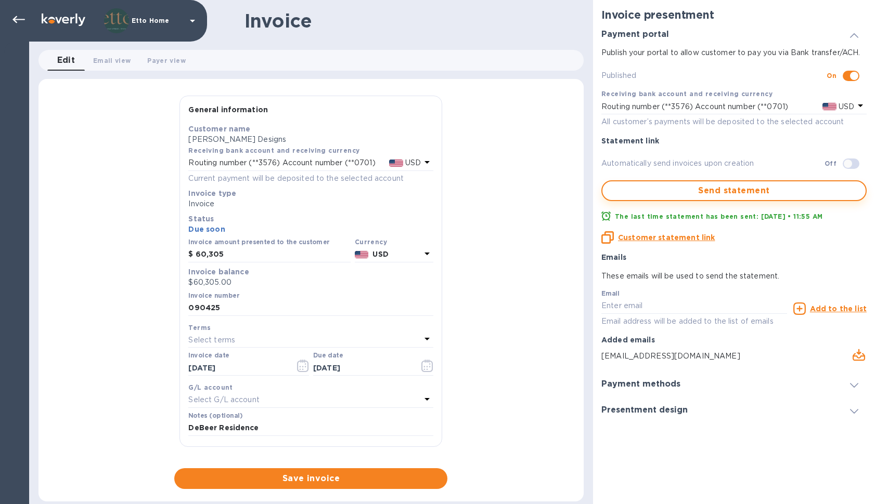
click at [716, 186] on span "Send statement" at bounding box center [734, 191] width 246 height 12
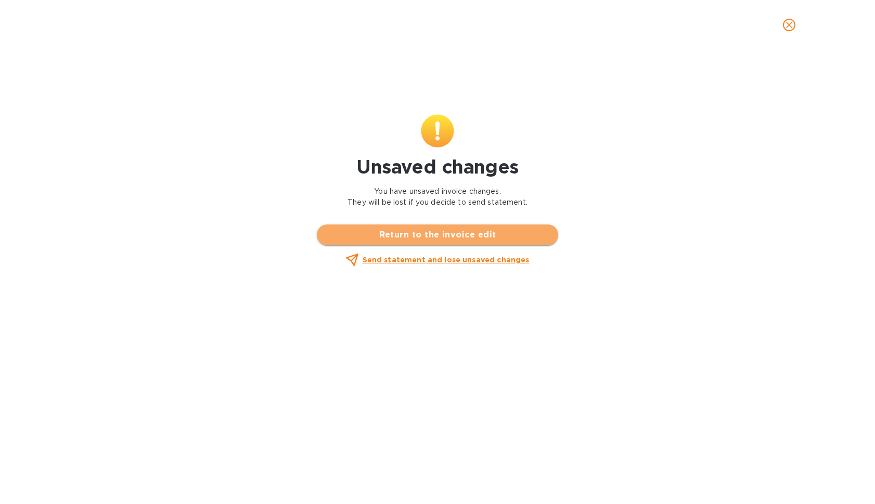
click at [540, 234] on span "Return to the invoice edit" at bounding box center [437, 235] width 225 height 12
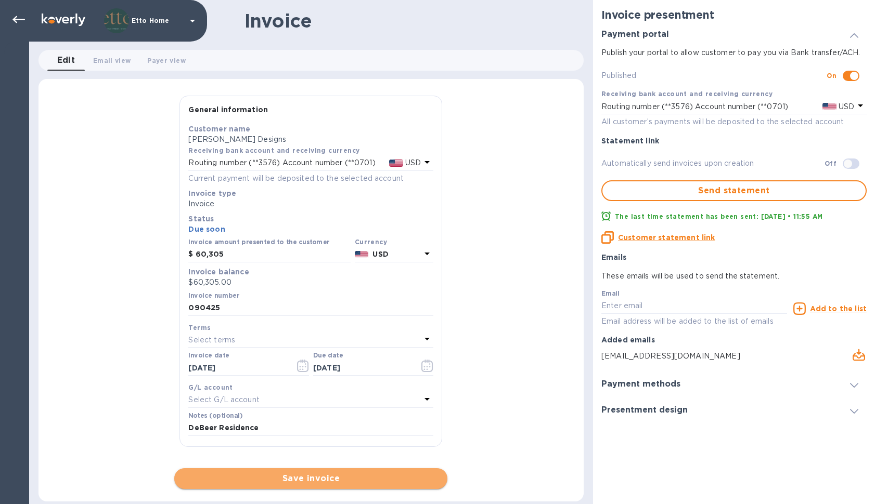
click at [365, 479] on span "Save invoice" at bounding box center [311, 479] width 256 height 12
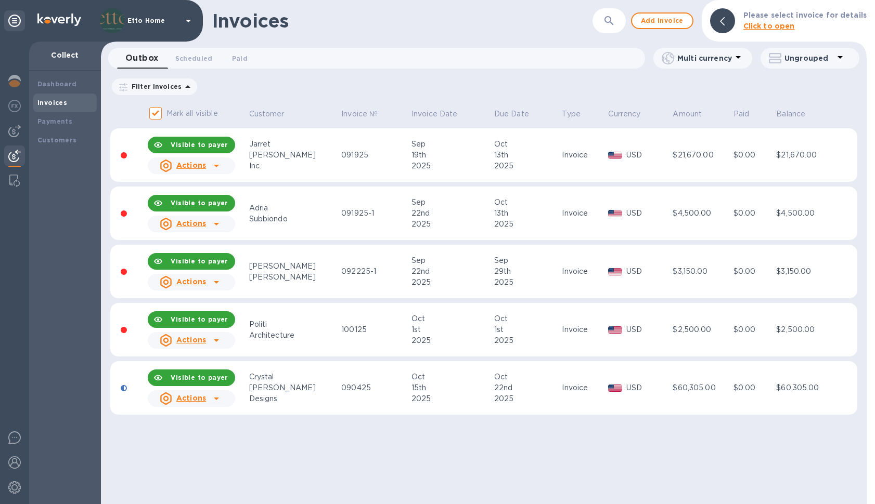
click at [205, 398] on u "Actions" at bounding box center [191, 398] width 30 height 8
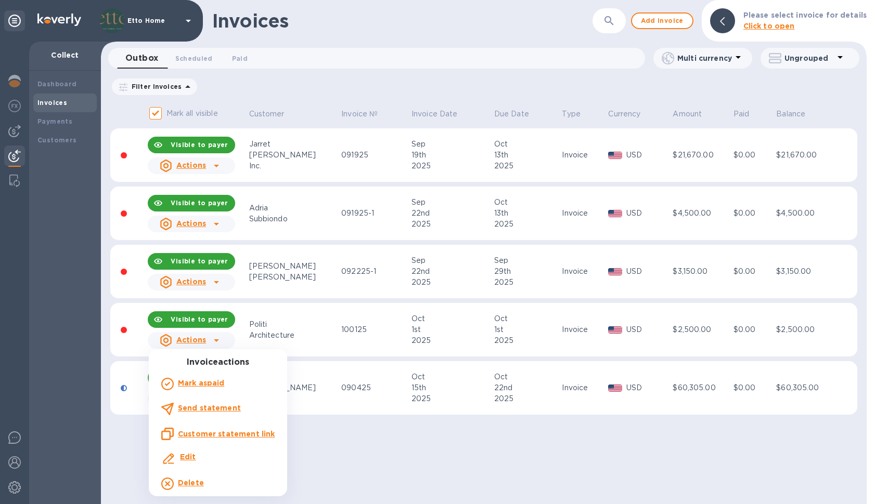
click at [374, 457] on div at bounding box center [437, 252] width 875 height 504
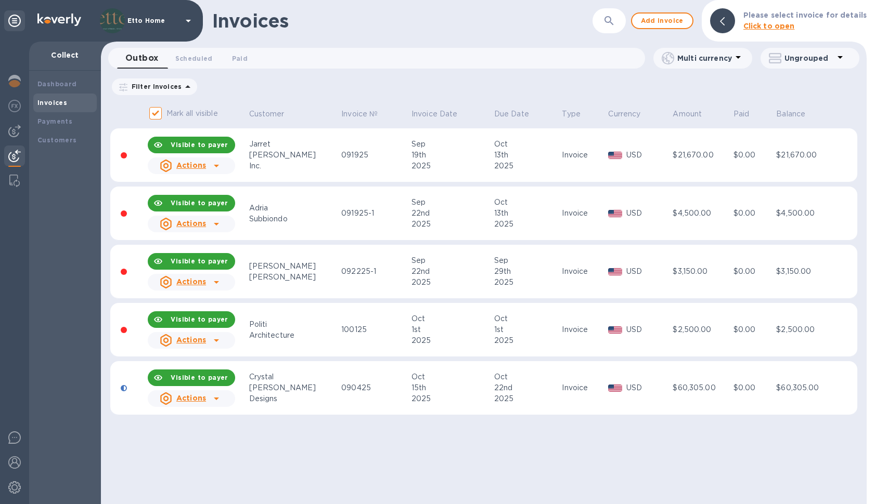
click at [224, 397] on div at bounding box center [216, 399] width 17 height 17
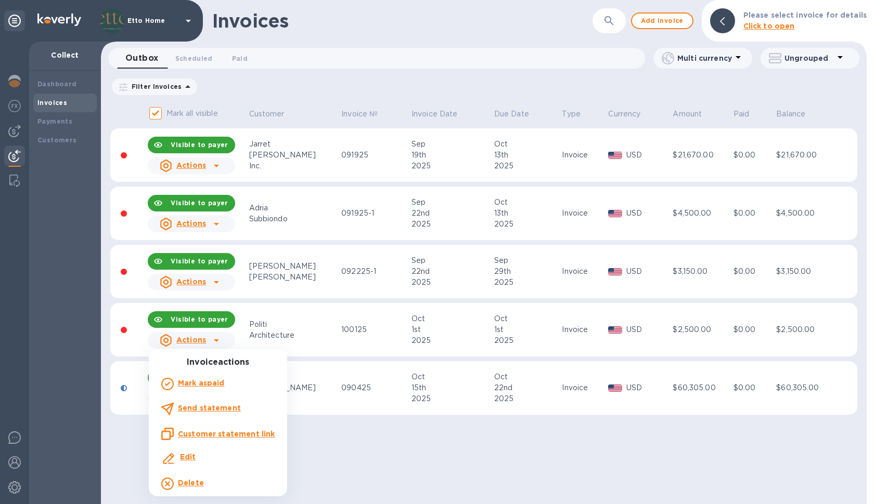
click at [342, 466] on div at bounding box center [437, 252] width 875 height 504
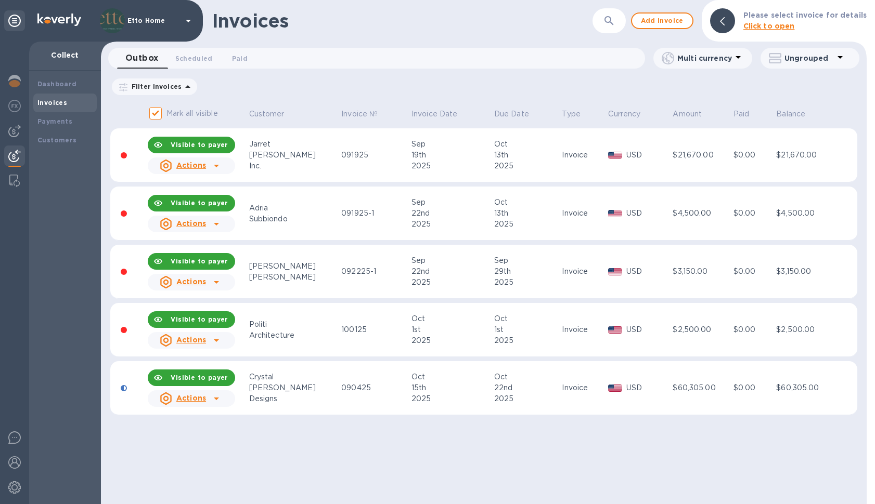
click at [208, 397] on div "Actions" at bounding box center [183, 399] width 50 height 17
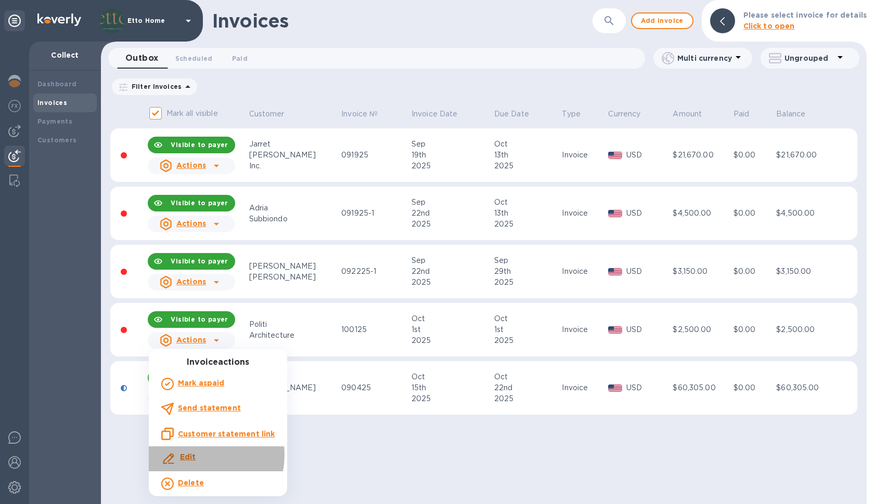
click at [192, 455] on b "Edit" at bounding box center [188, 457] width 16 height 8
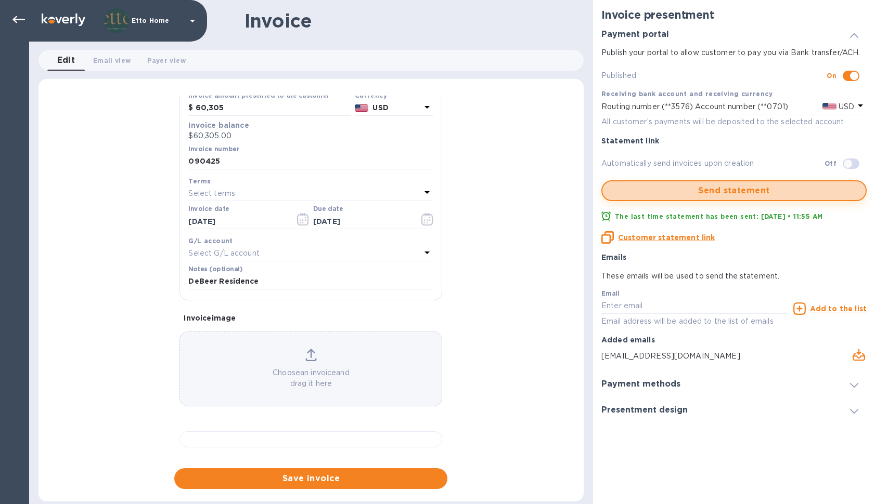
click at [762, 185] on span "Send statement" at bounding box center [734, 191] width 246 height 12
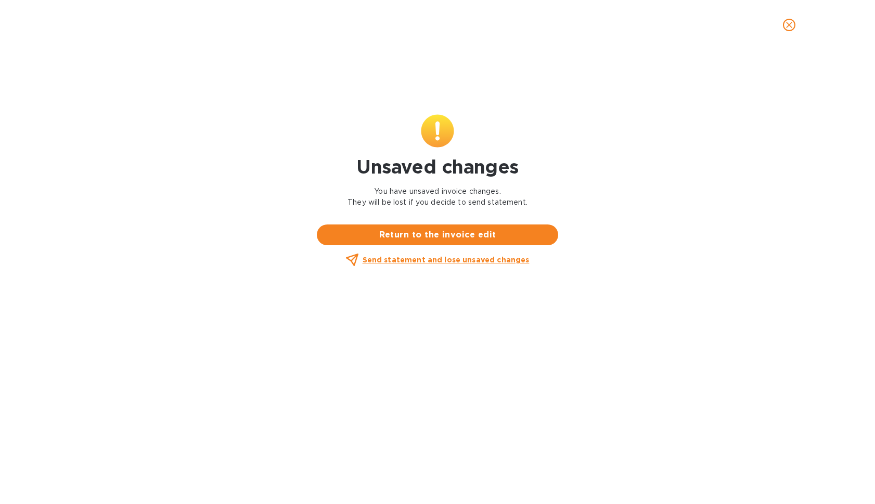
click at [481, 264] on u "Send statement and lose unsaved changes" at bounding box center [445, 260] width 167 height 8
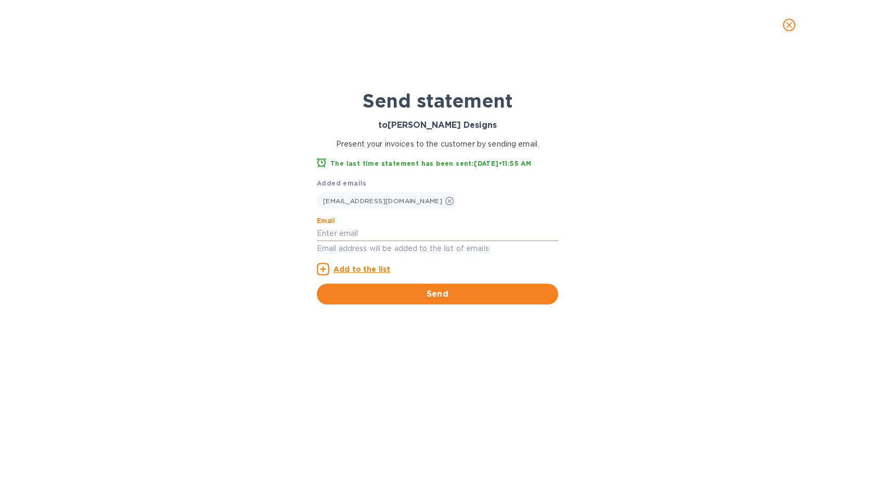
click at [415, 228] on input "text" at bounding box center [437, 234] width 241 height 16
click at [378, 194] on div "Create@ettohome.com" at bounding box center [386, 200] width 139 height 17
click at [453, 294] on span "Send" at bounding box center [437, 294] width 225 height 12
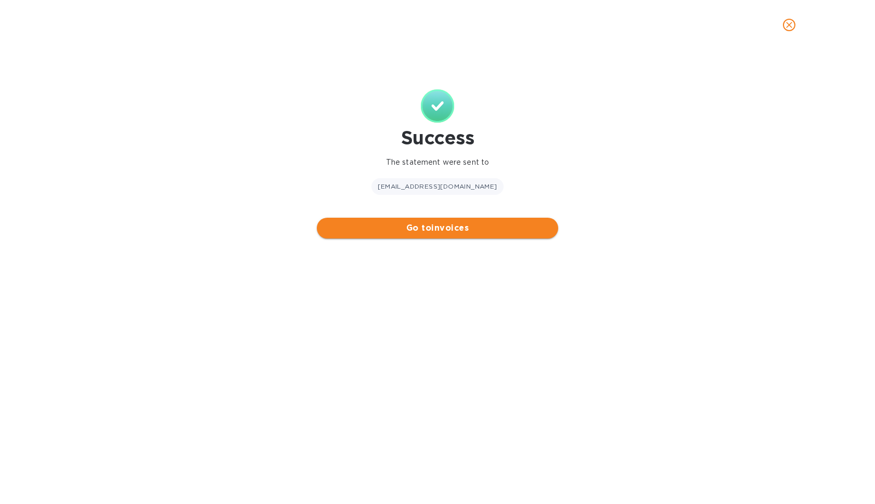
click at [456, 227] on span "Go to invoices" at bounding box center [437, 228] width 225 height 12
